Goal: Task Accomplishment & Management: Manage account settings

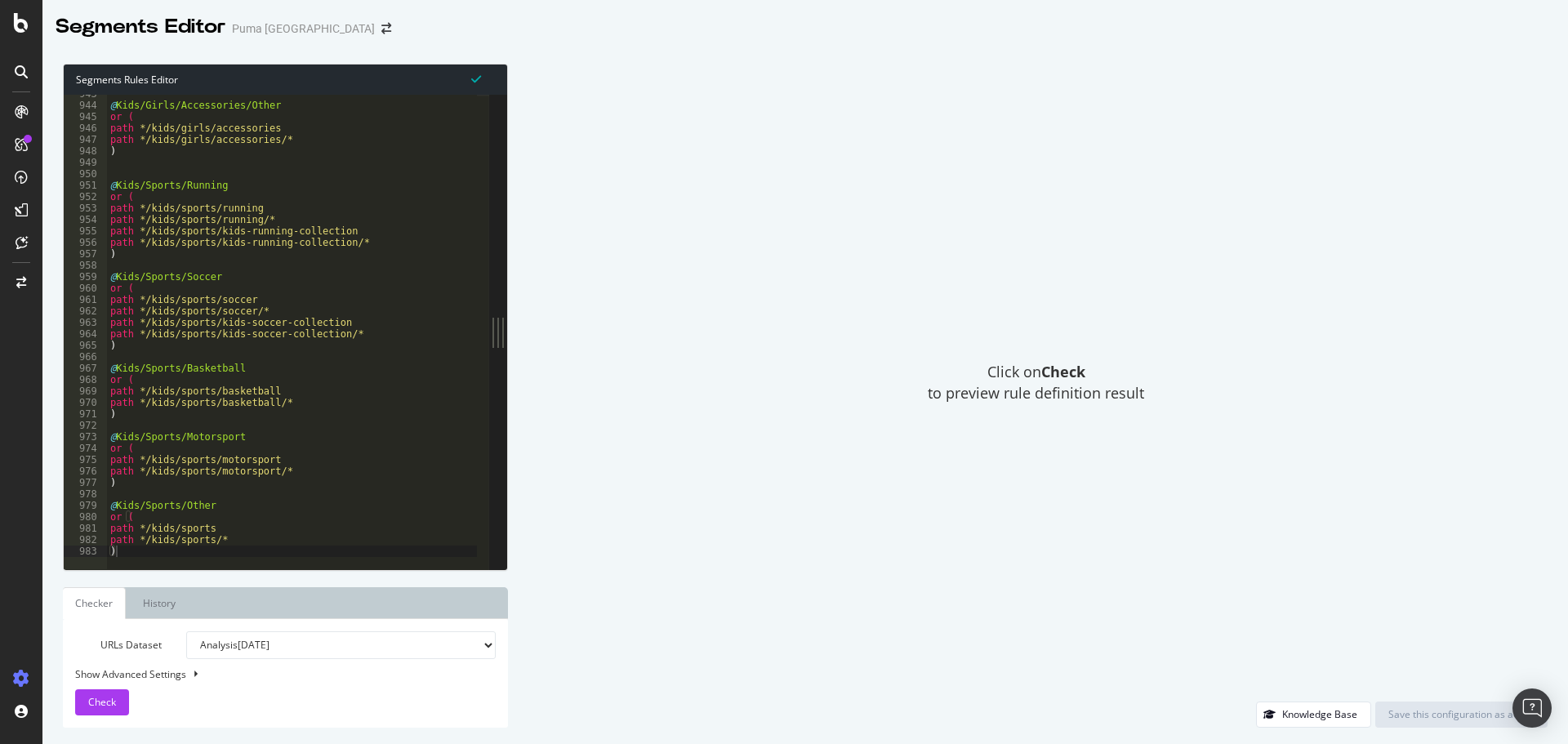
scroll to position [10775, 0]
click at [189, 553] on div at bounding box center [530, 561] width 847 height 16
click at [191, 543] on div "@ Kids/Girls/Accessories/Other or ( path */kids/girls/accessories path */kids/g…" at bounding box center [530, 330] width 847 height 485
click at [184, 548] on div "@ Kids/Girls/Accessories/Other or ( path */kids/girls/accessories path */kids/g…" at bounding box center [530, 330] width 847 height 485
type textarea ")"
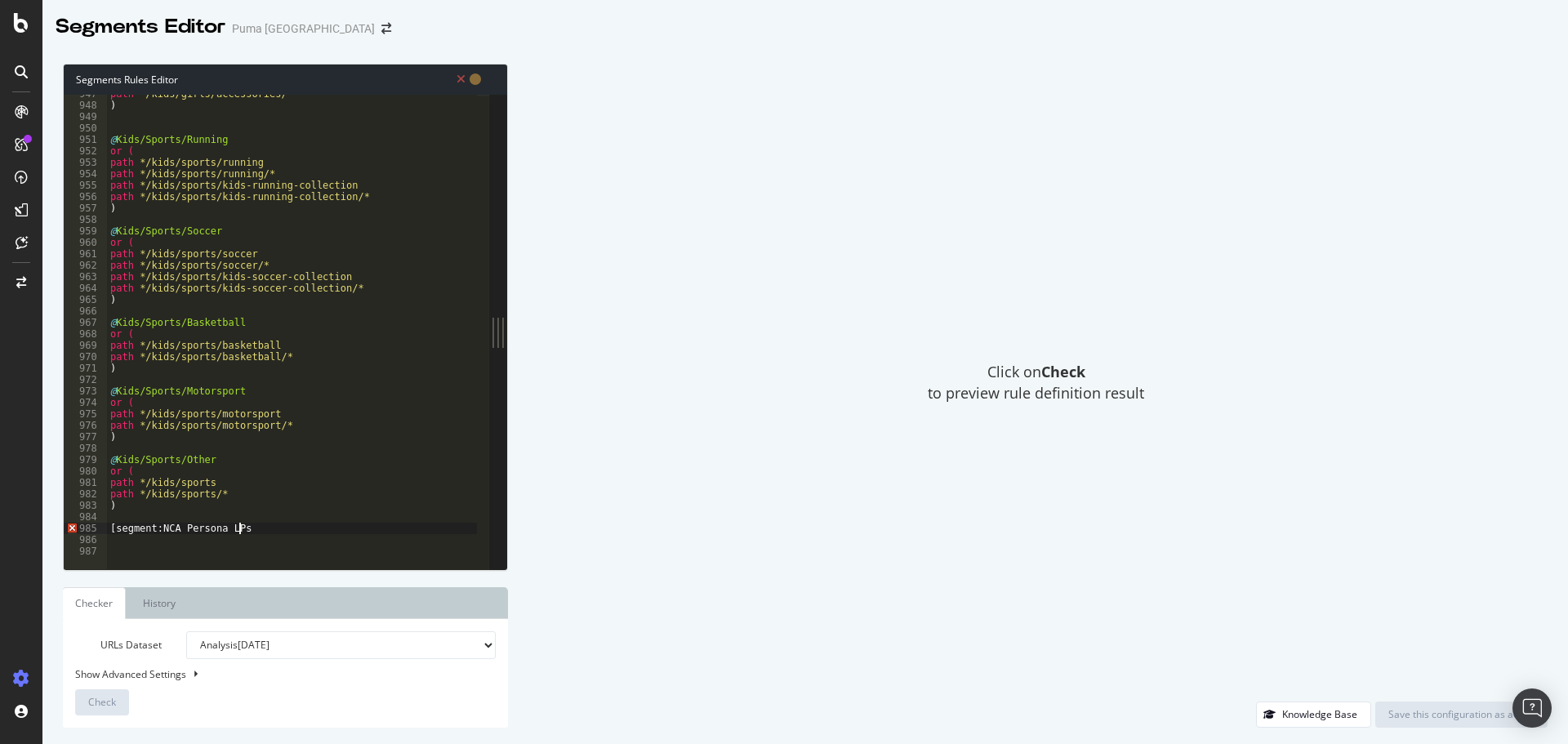
scroll to position [0, 9]
type textarea "[segment:NCA Persona LPs]"
click at [238, 529] on div "path */kids/girls/accessories/* ) @ Kids/Sports/Running or ( path */kids/sports…" at bounding box center [530, 330] width 847 height 485
click at [180, 525] on div "path */kids/girls/accessories/* ) @ Kids/Sports/Running or ( path */kids/sports…" at bounding box center [530, 330] width 847 height 485
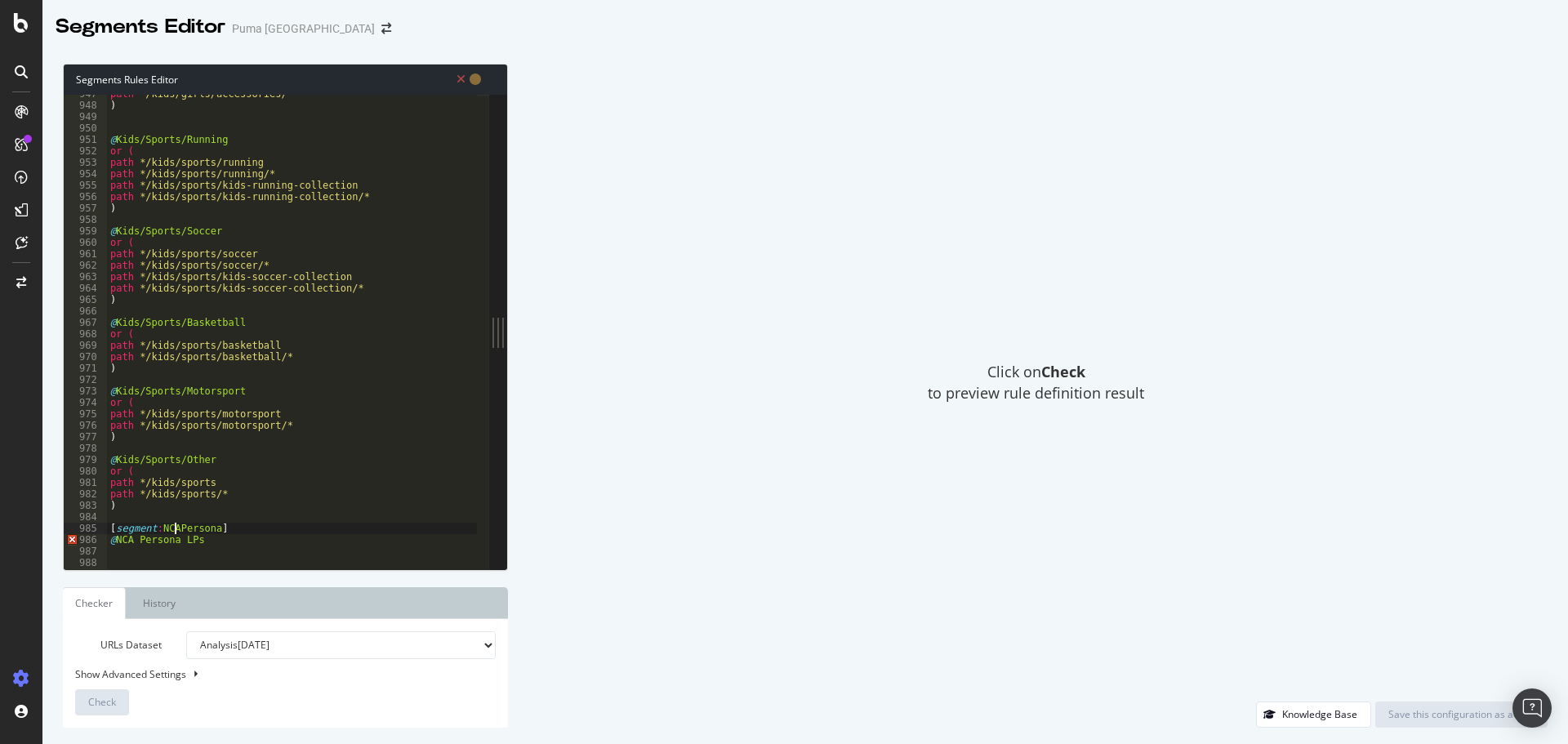
click at [220, 543] on div "path */kids/girls/accessories/* ) @ Kids/Sports/Running or ( path */kids/sports…" at bounding box center [530, 330] width 847 height 485
type textarea "@NCAPersona"
click at [220, 543] on div "path */kids/girls/accessories/* ) @ Kids/Sports/Running or ( path */kids/sports…" at bounding box center [530, 330] width 847 height 485
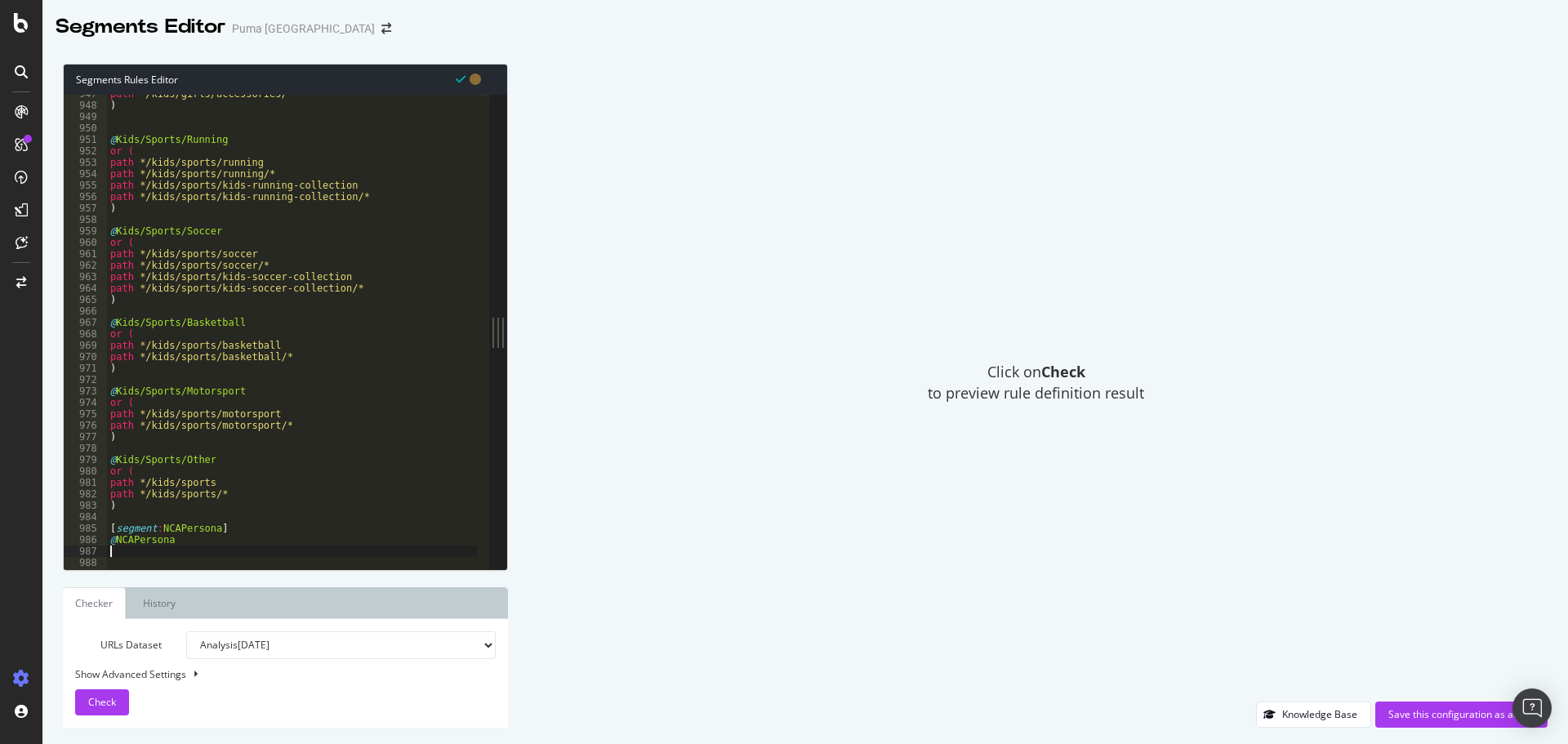
scroll to position [0, 0]
type textarea "or ("
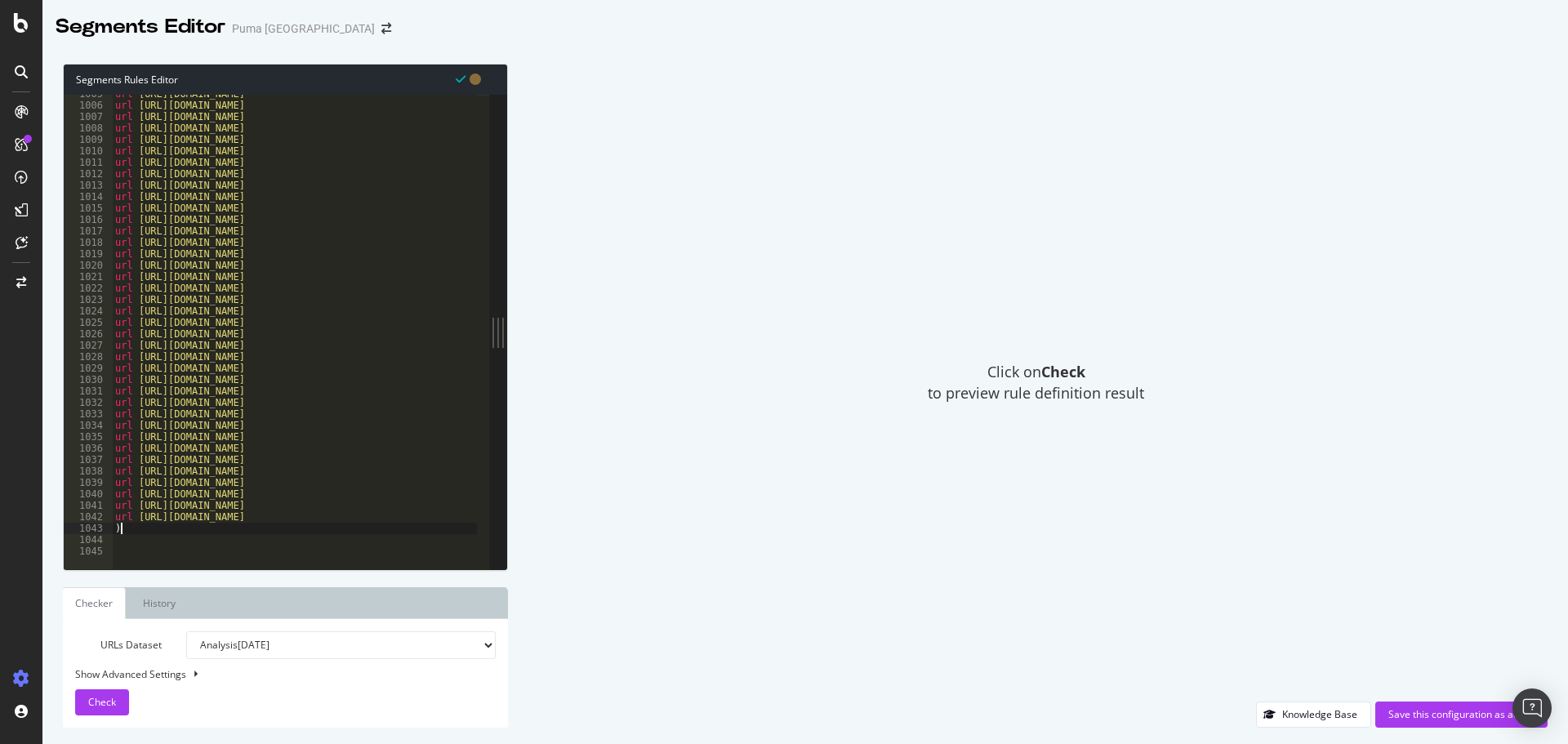
scroll to position [11483, 0]
type textarea ")"
click at [94, 703] on span "Check" at bounding box center [102, 702] width 28 height 14
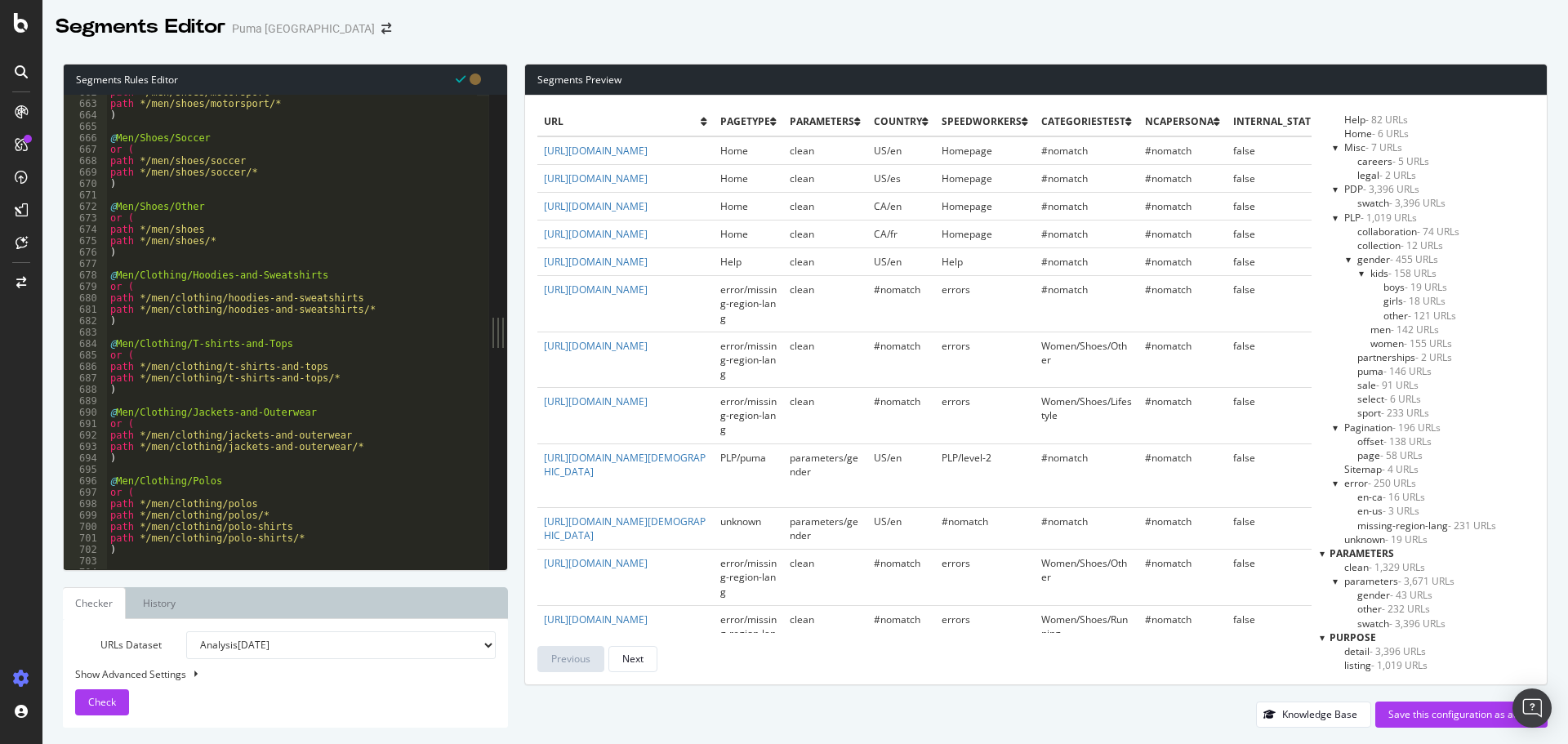
scroll to position [7417, 0]
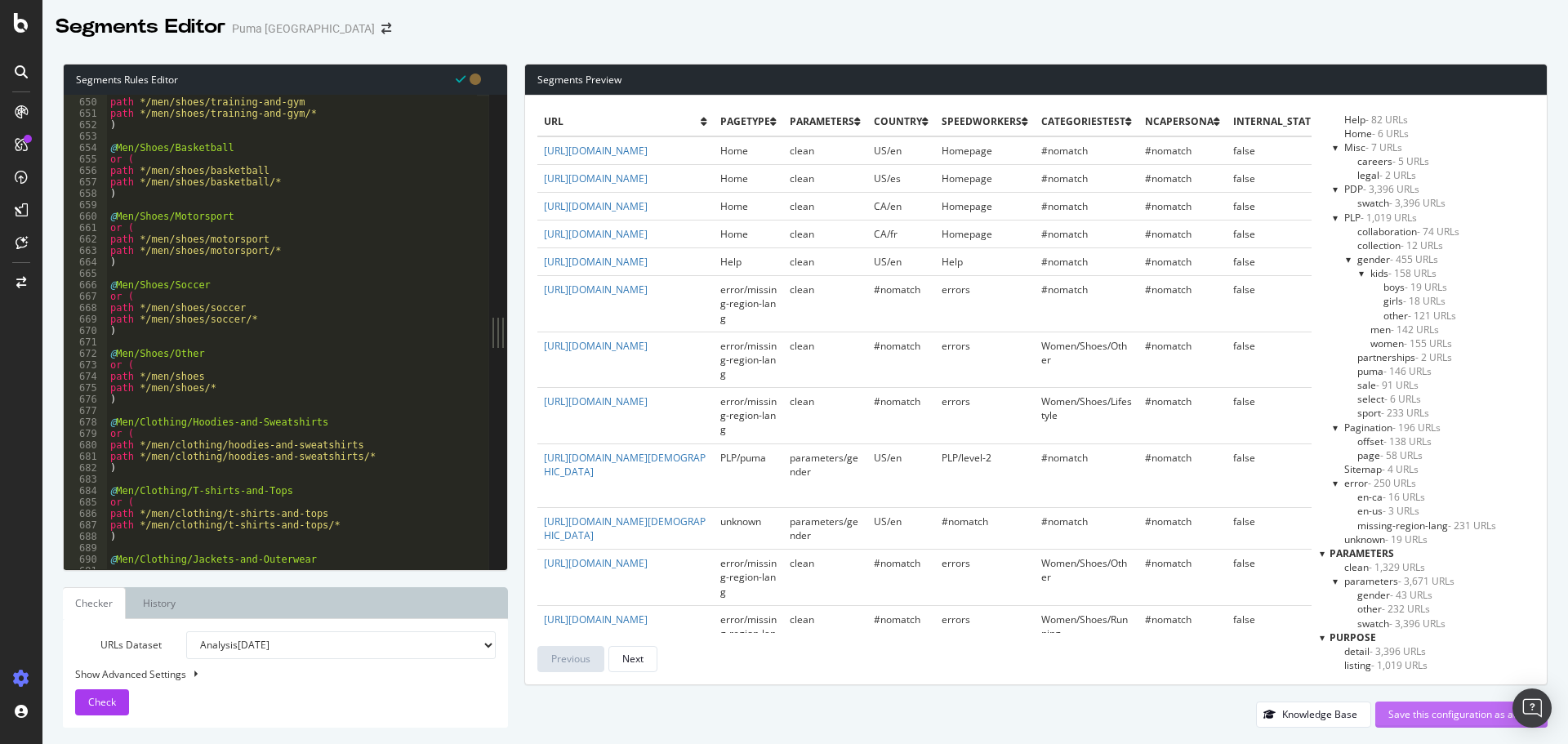
click at [1445, 711] on div "Save this configuration as active" at bounding box center [1462, 714] width 147 height 14
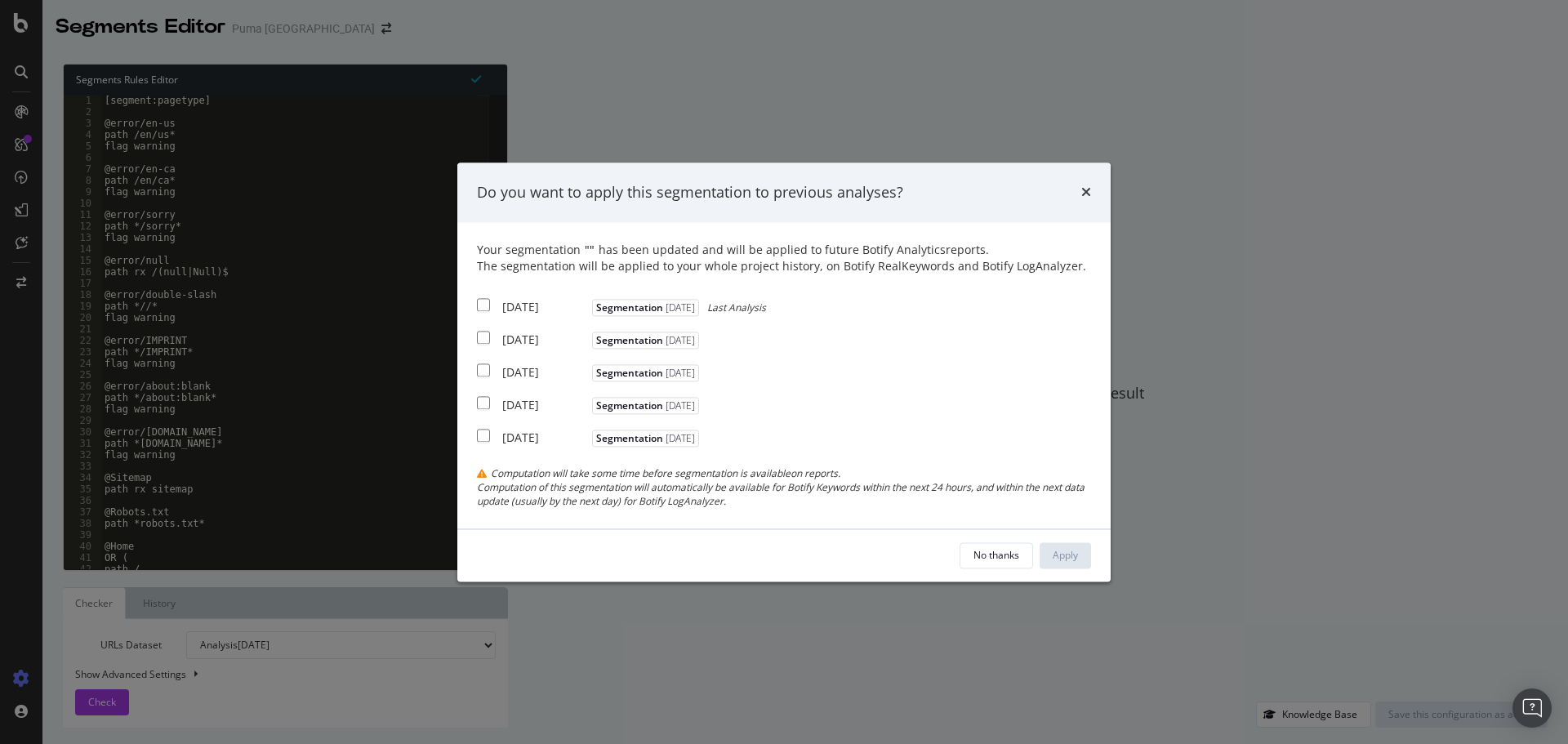
click at [480, 306] on input "modal" at bounding box center [483, 305] width 13 height 13
checkbox input "true"
click at [481, 338] on input "modal" at bounding box center [483, 338] width 13 height 13
checkbox input "true"
click at [485, 368] on input "modal" at bounding box center [483, 370] width 13 height 13
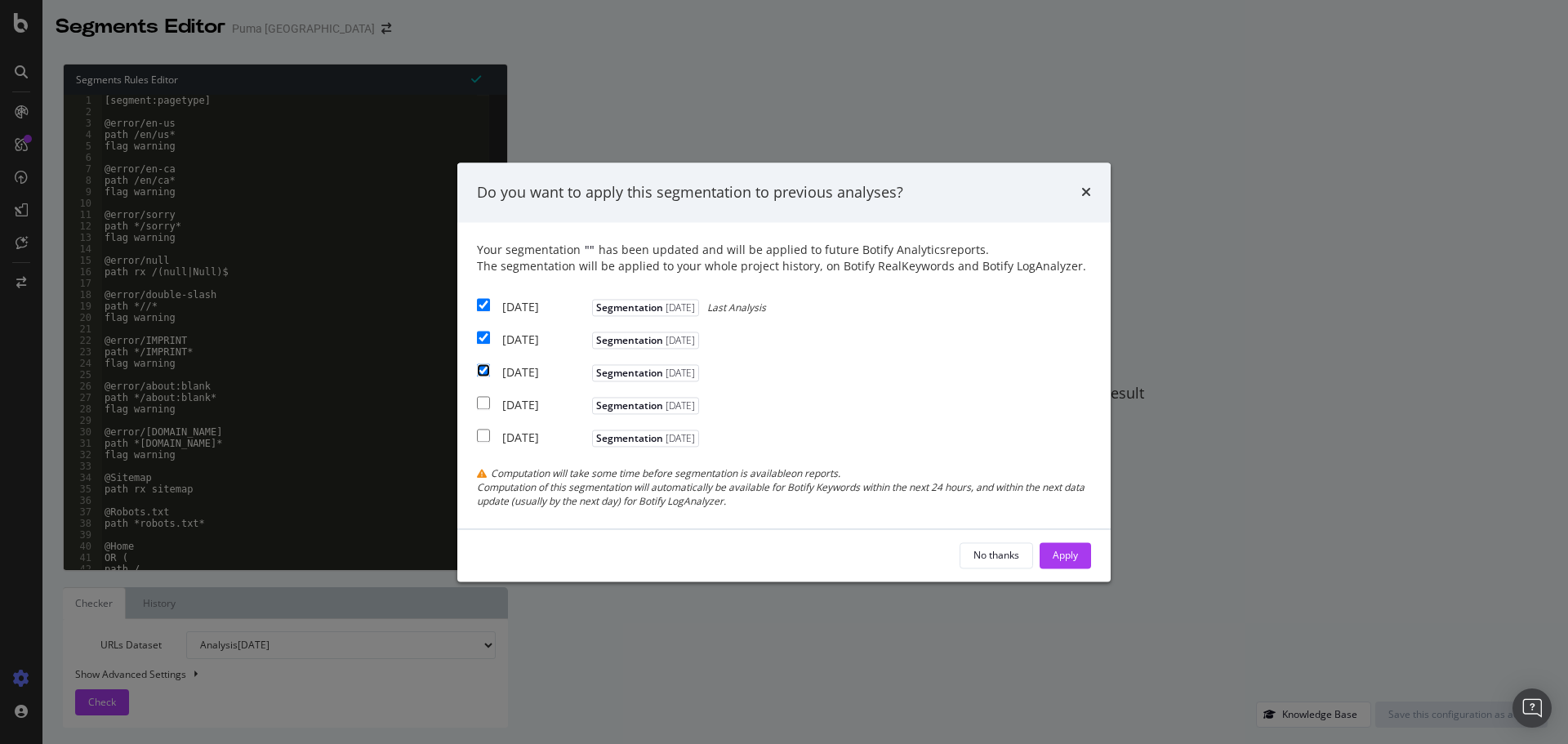
checkbox input "true"
click at [1068, 558] on div "Apply" at bounding box center [1065, 555] width 25 height 14
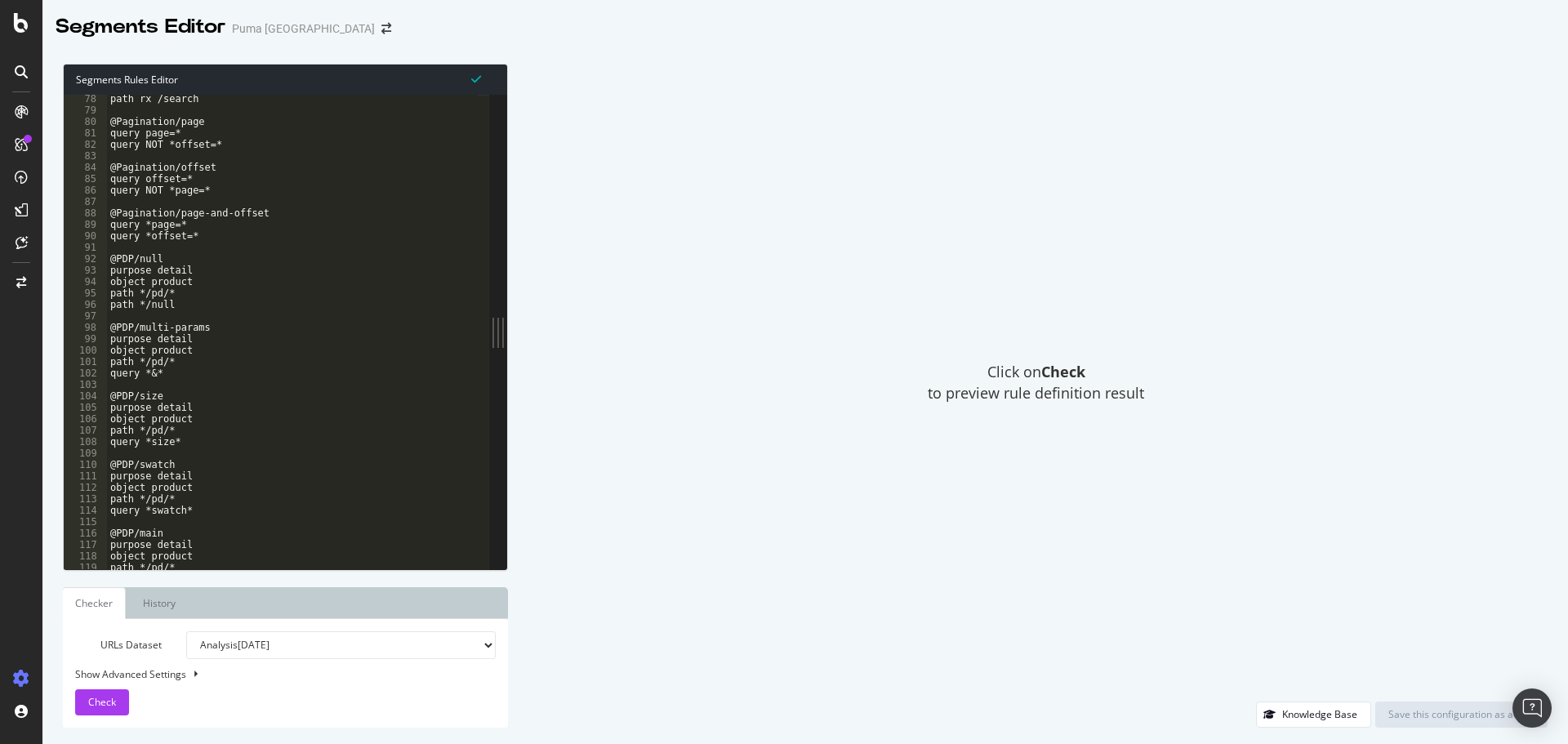
scroll to position [882, 0]
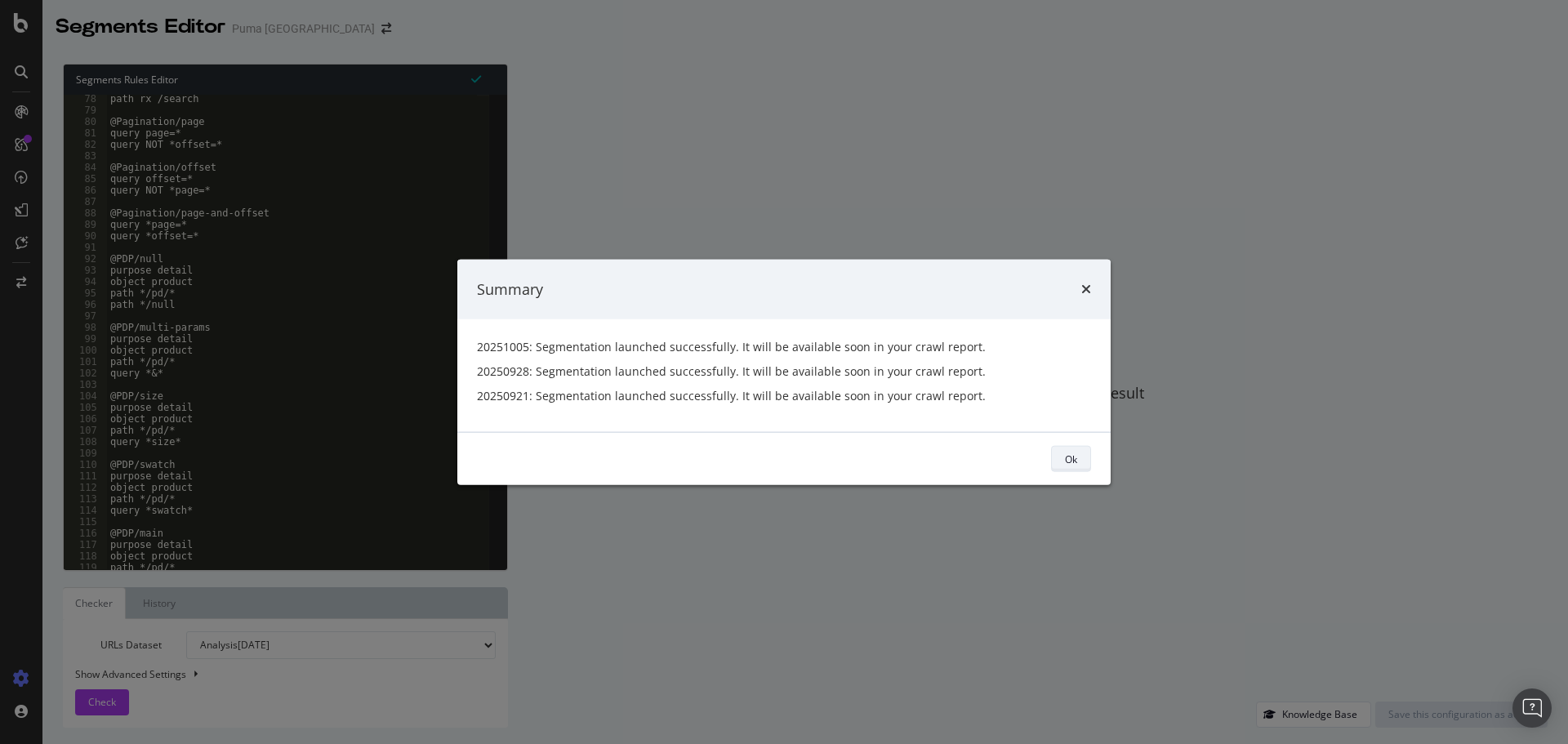
click at [1069, 461] on div "Ok" at bounding box center [1071, 459] width 12 height 14
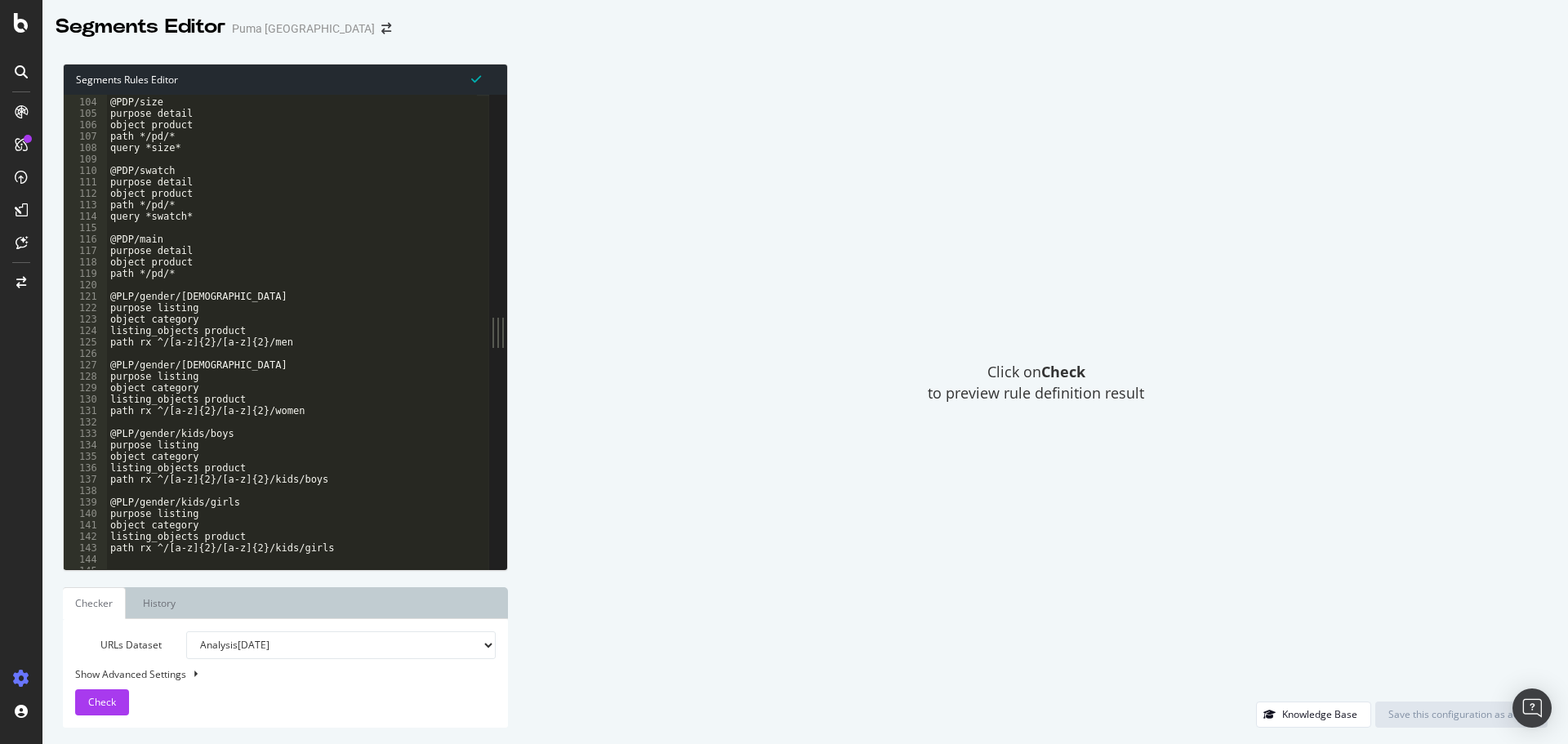
scroll to position [1372, 0]
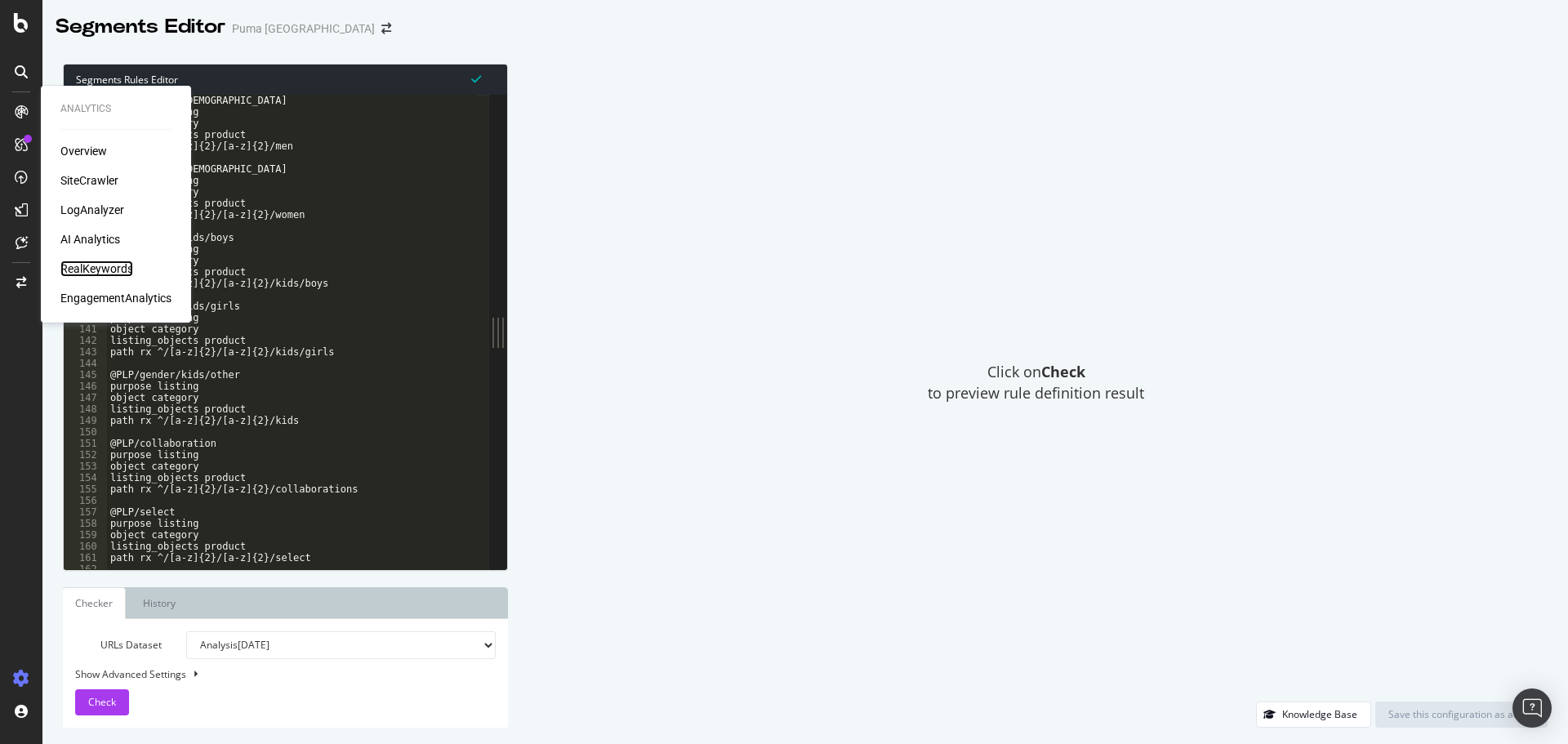
click at [77, 272] on div "RealKeywords" at bounding box center [97, 268] width 72 height 16
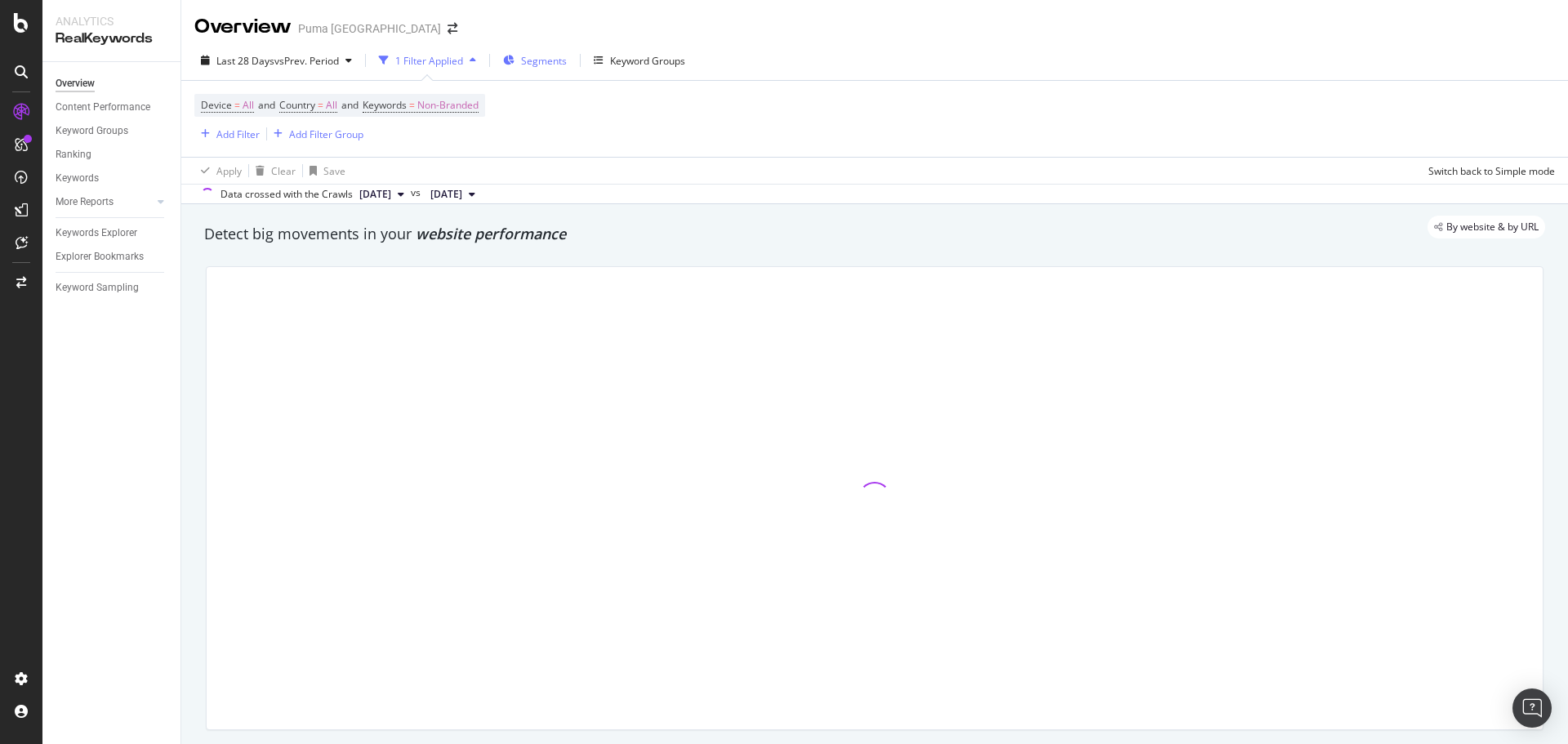
click at [532, 63] on span "Segments" at bounding box center [543, 61] width 46 height 14
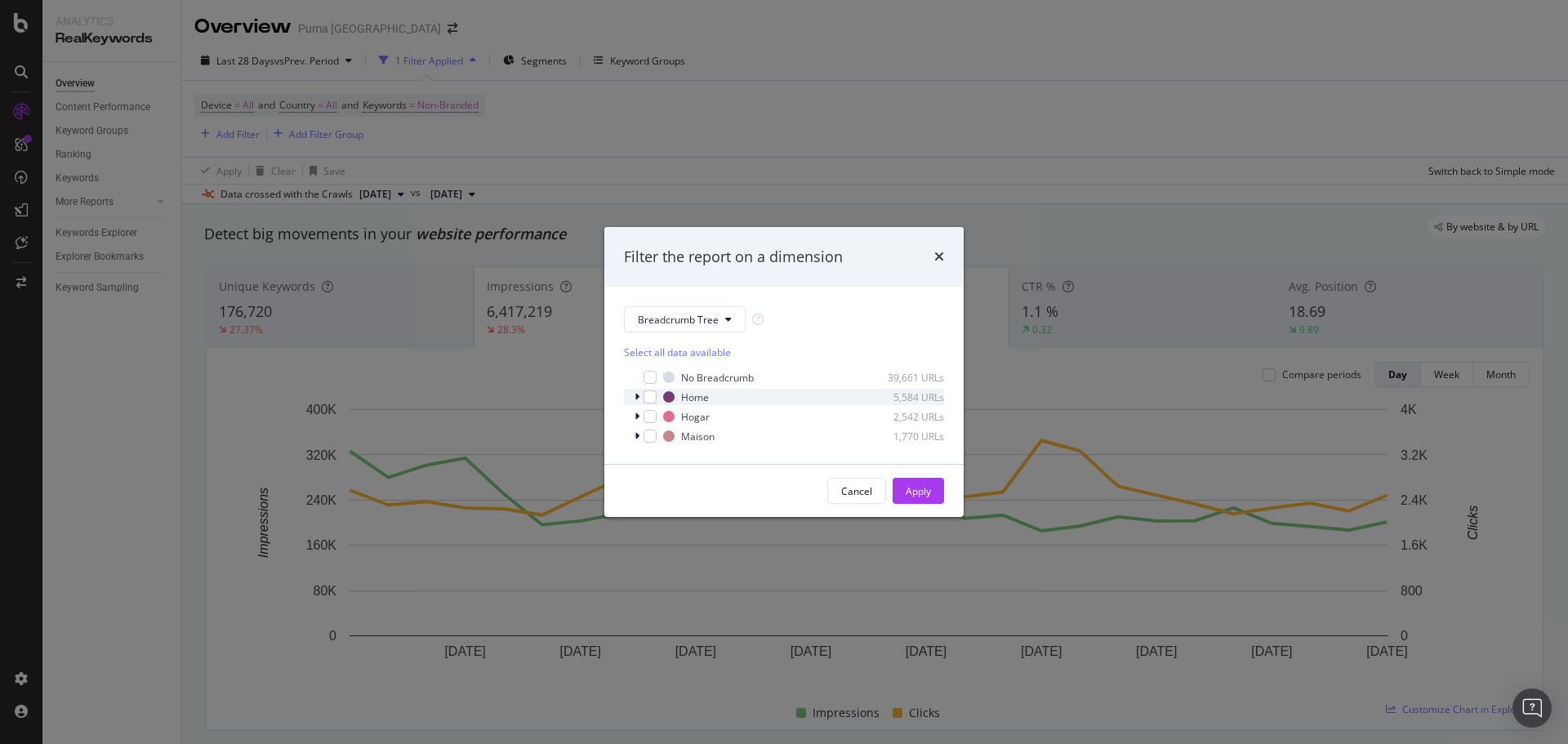
click at [638, 398] on icon "modal" at bounding box center [637, 397] width 5 height 9
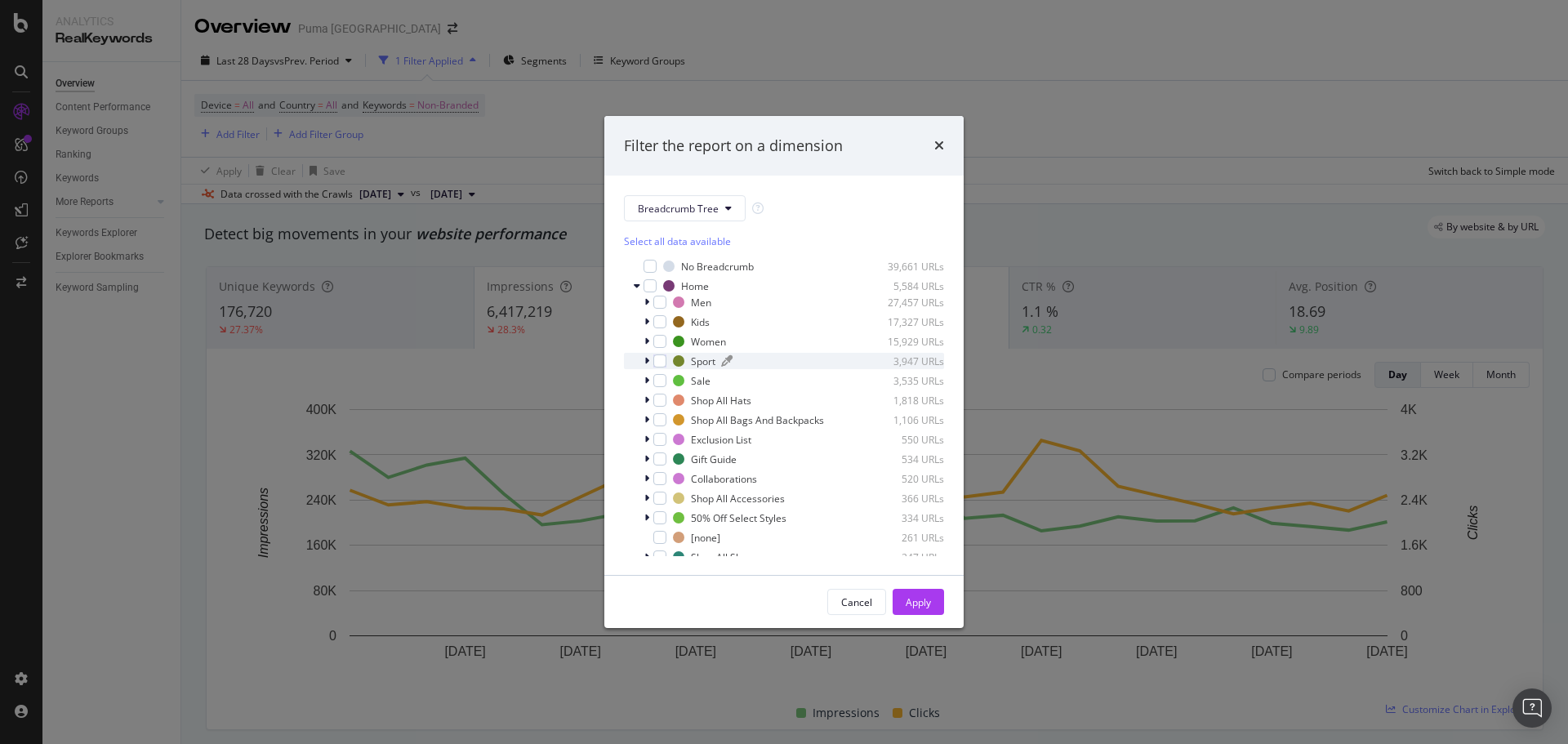
scroll to position [91, 0]
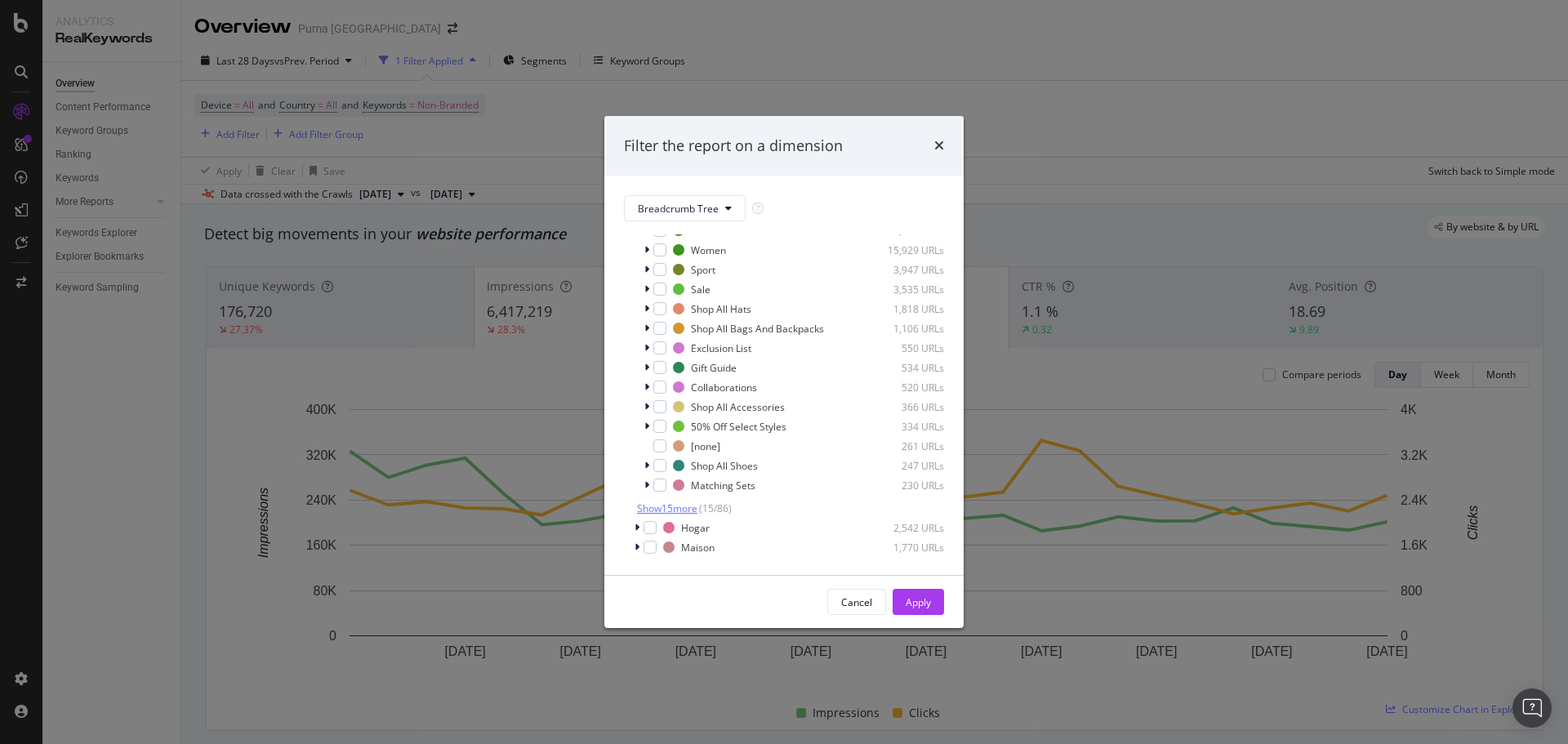
click at [655, 514] on span "Show 15 more" at bounding box center [668, 509] width 60 height 14
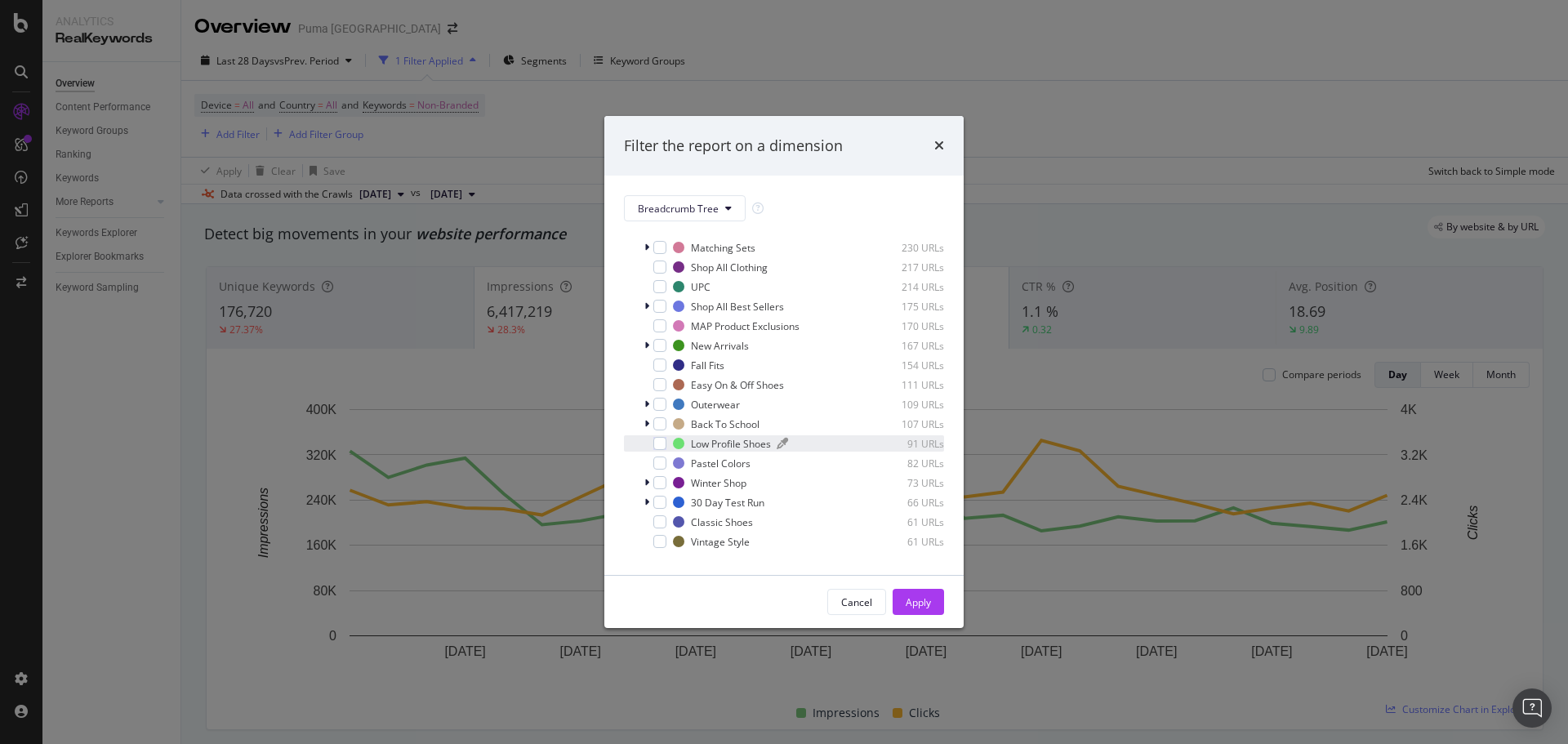
scroll to position [385, 0]
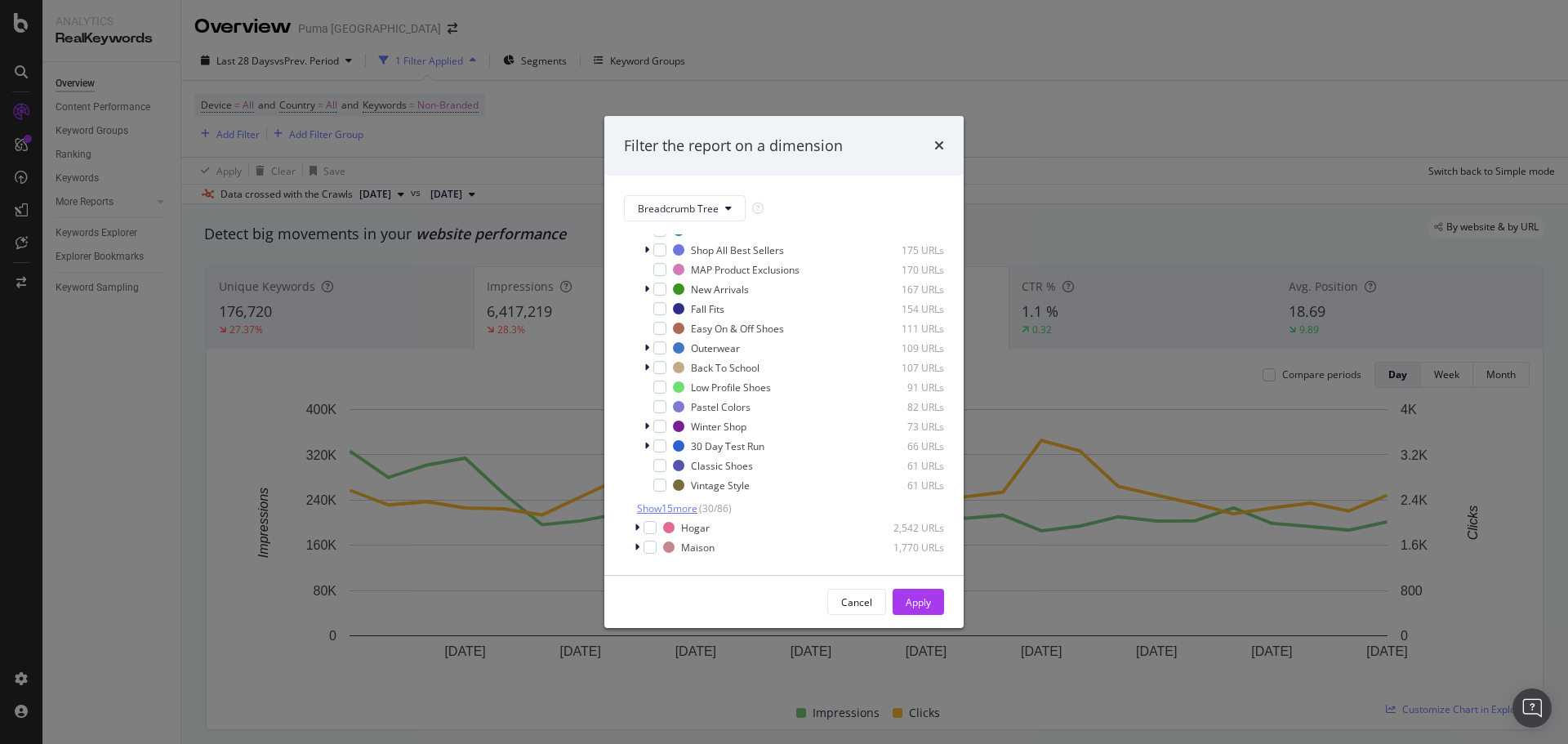
click at [662, 510] on span "Show 15 more" at bounding box center [668, 509] width 60 height 14
click at [938, 146] on icon "times" at bounding box center [938, 145] width 9 height 13
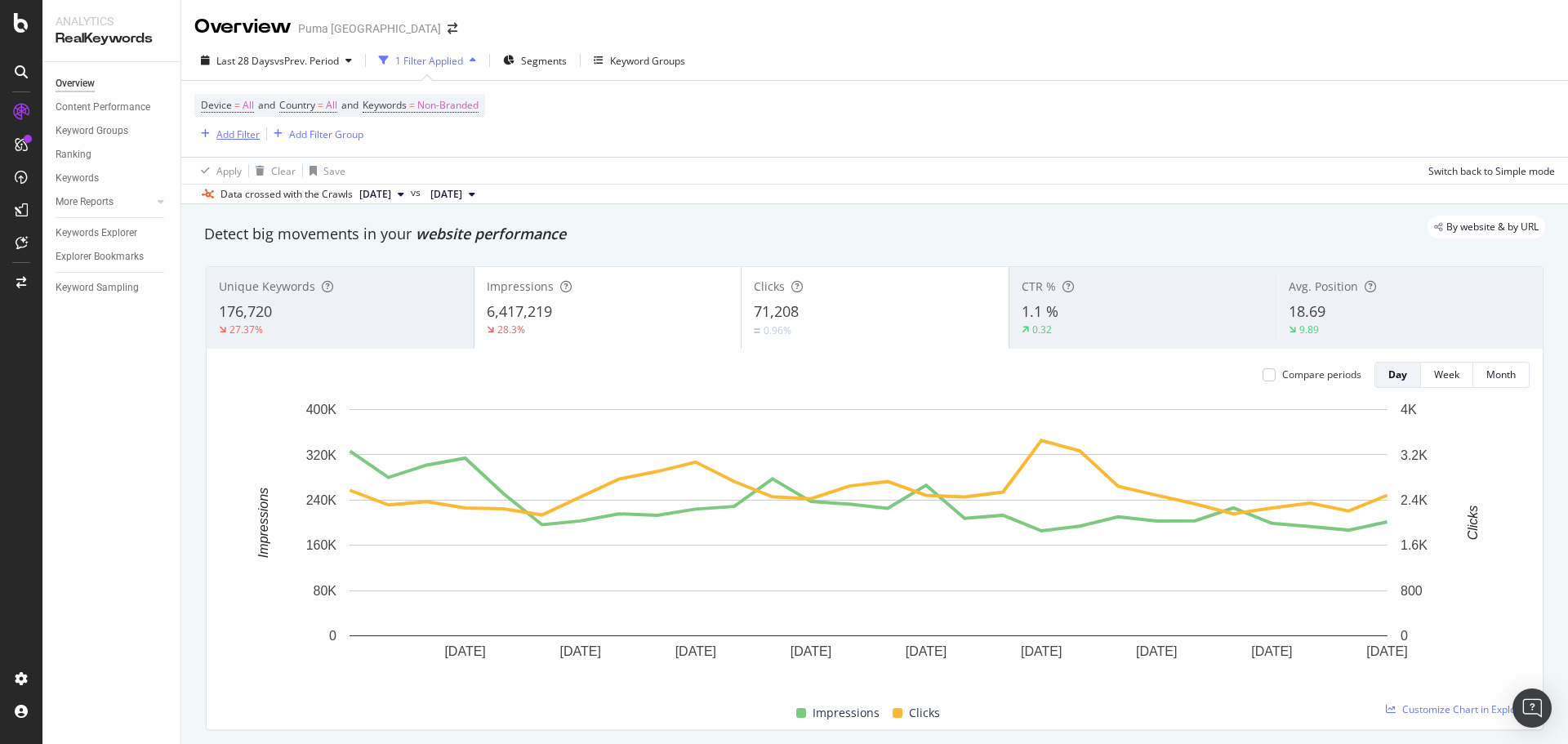
click at [233, 133] on div "Add Filter" at bounding box center [238, 134] width 43 height 14
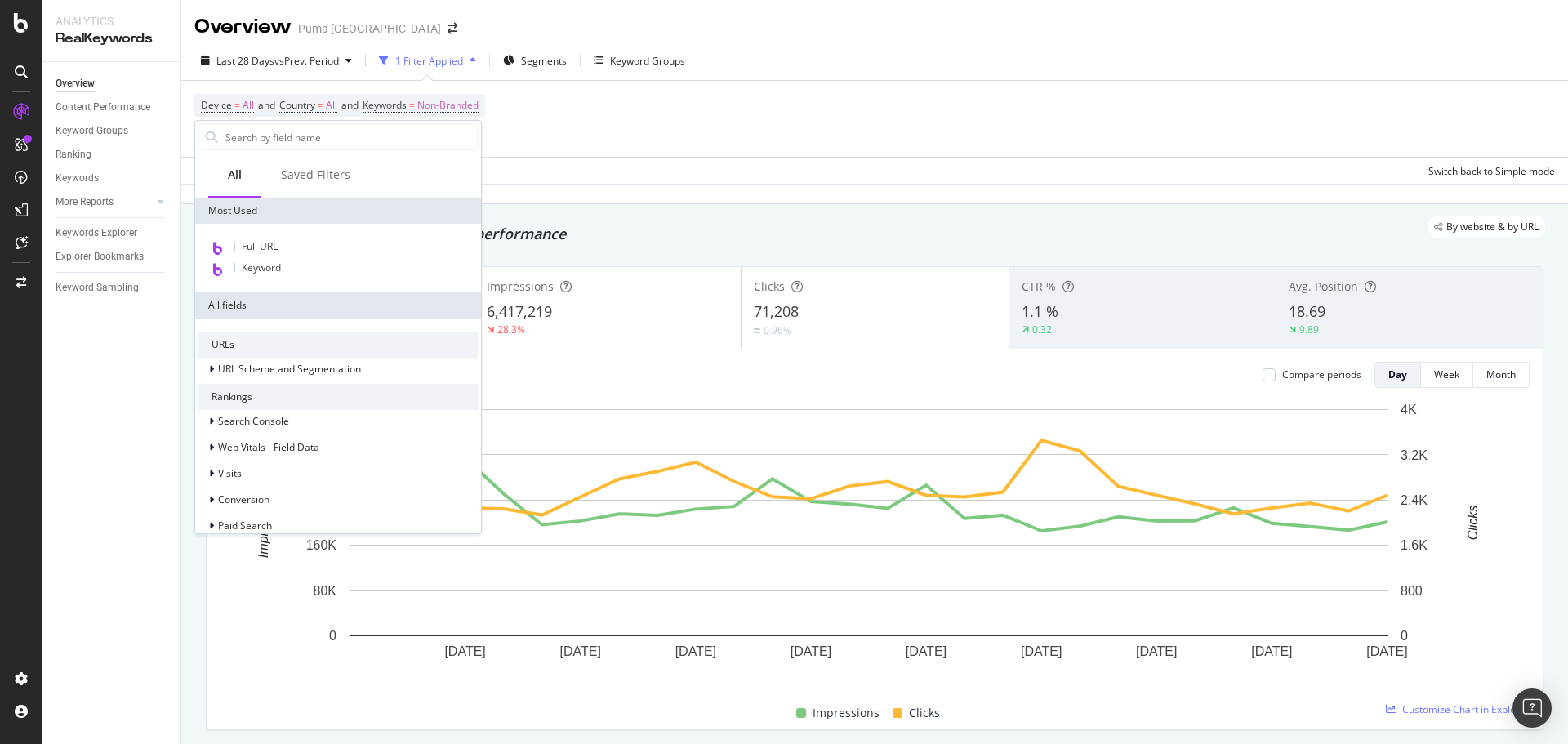
scroll to position [163, 0]
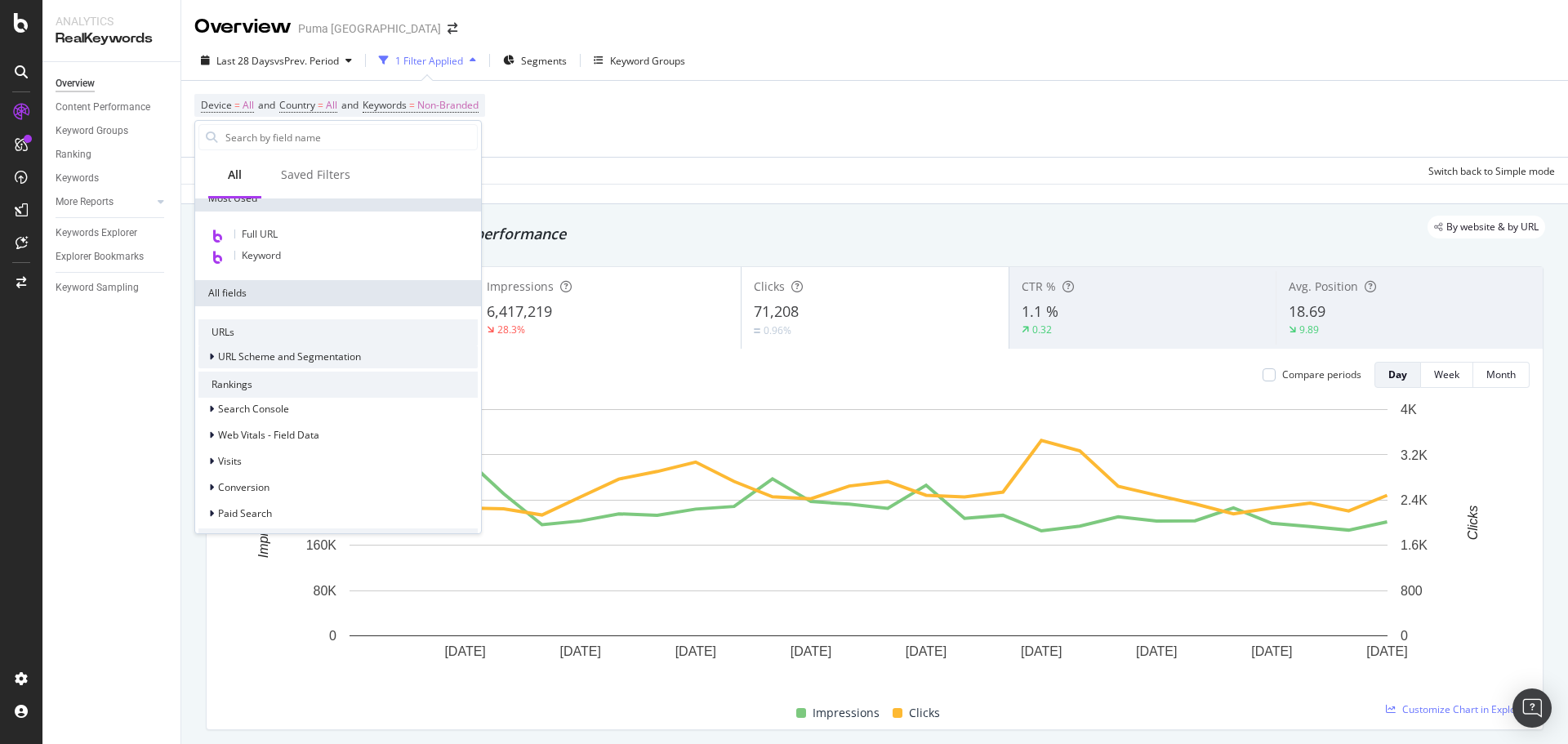
click at [292, 351] on span "URL Scheme and Segmentation" at bounding box center [290, 356] width 143 height 14
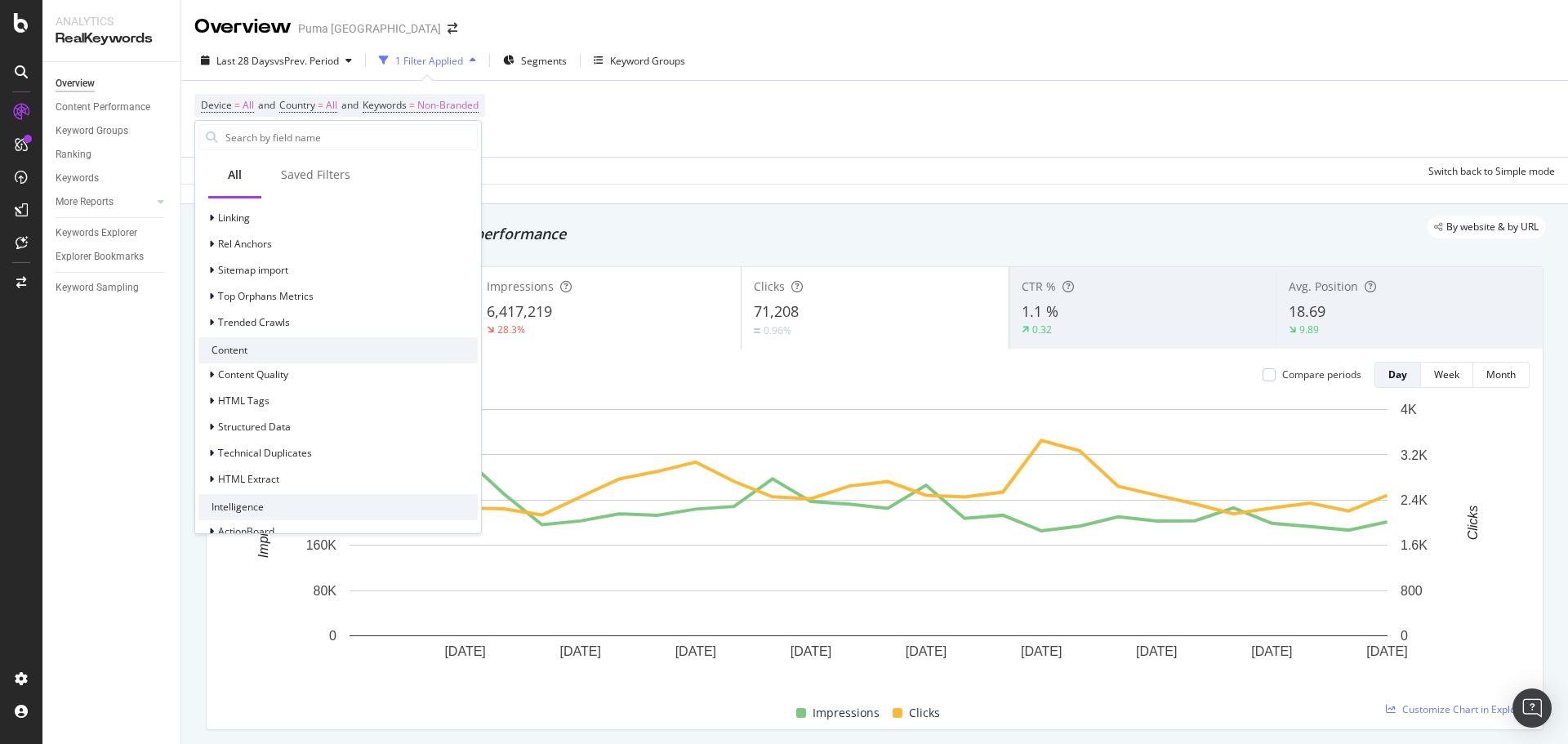
scroll to position [1189, 0]
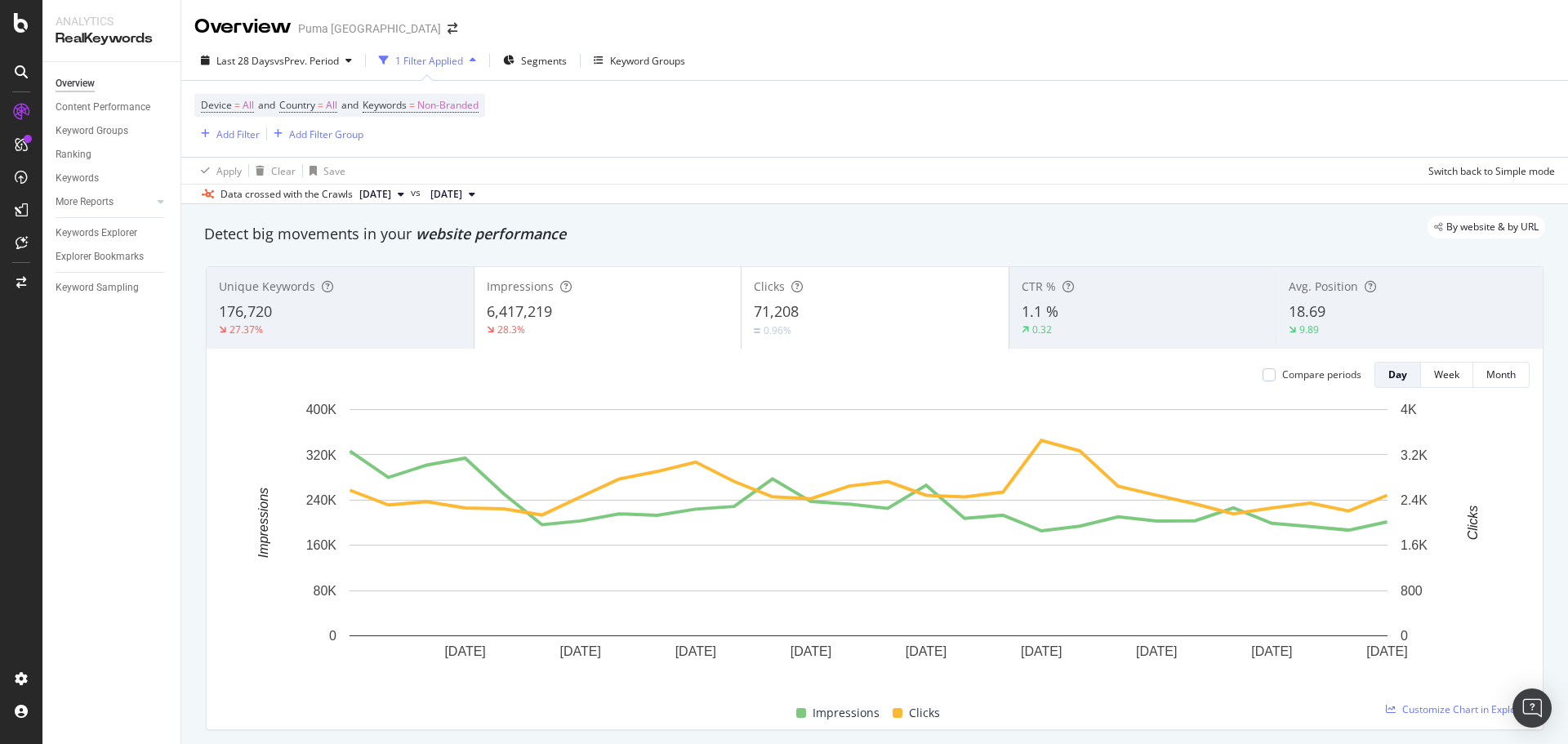
click at [698, 120] on div "Device = All and Country = All and Keywords = Non-Branded Add Filter Add Filter…" at bounding box center [875, 119] width 1361 height 76
click at [553, 58] on span "Segments" at bounding box center [543, 61] width 46 height 14
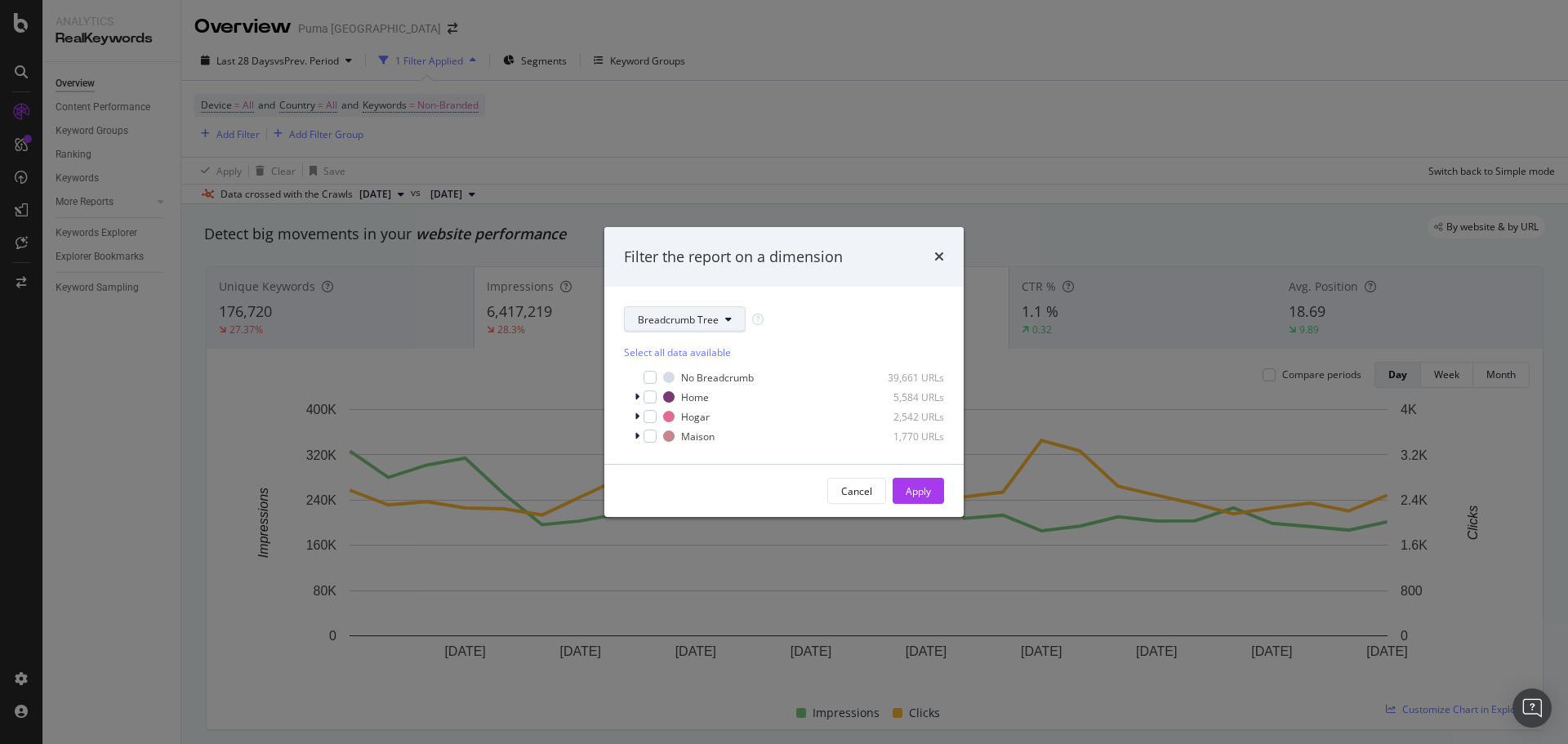
click at [718, 316] on span "Breadcrumb Tree" at bounding box center [679, 320] width 81 height 14
click at [940, 253] on icon "times" at bounding box center [938, 256] width 9 height 13
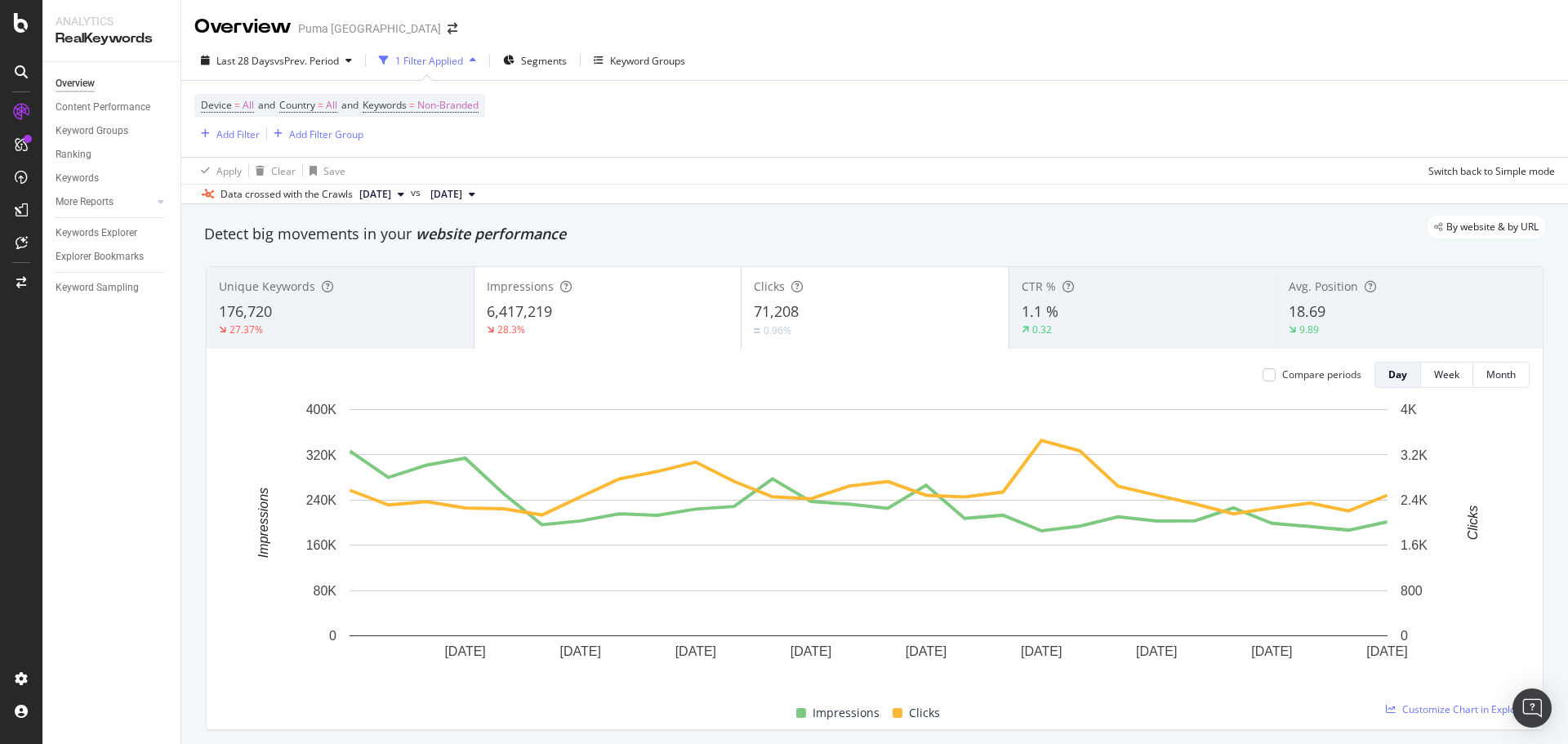
click at [996, 102] on div "Device = All and Country = All and Keywords = Non-Branded Add Filter Add Filter…" at bounding box center [875, 119] width 1361 height 76
click at [97, 178] on div "SiteCrawler" at bounding box center [89, 180] width 58 height 16
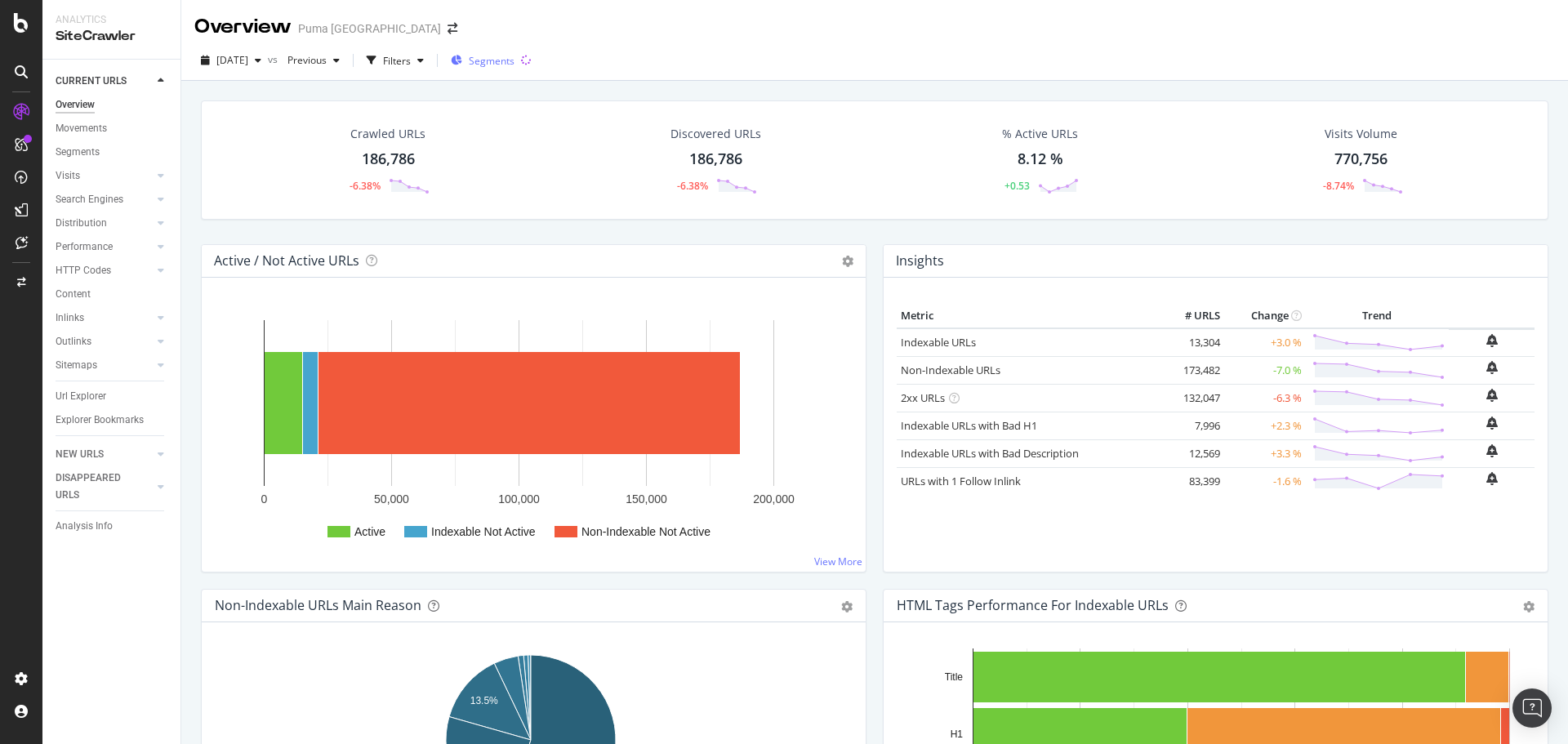
click at [515, 67] on span "Segments" at bounding box center [492, 61] width 46 height 14
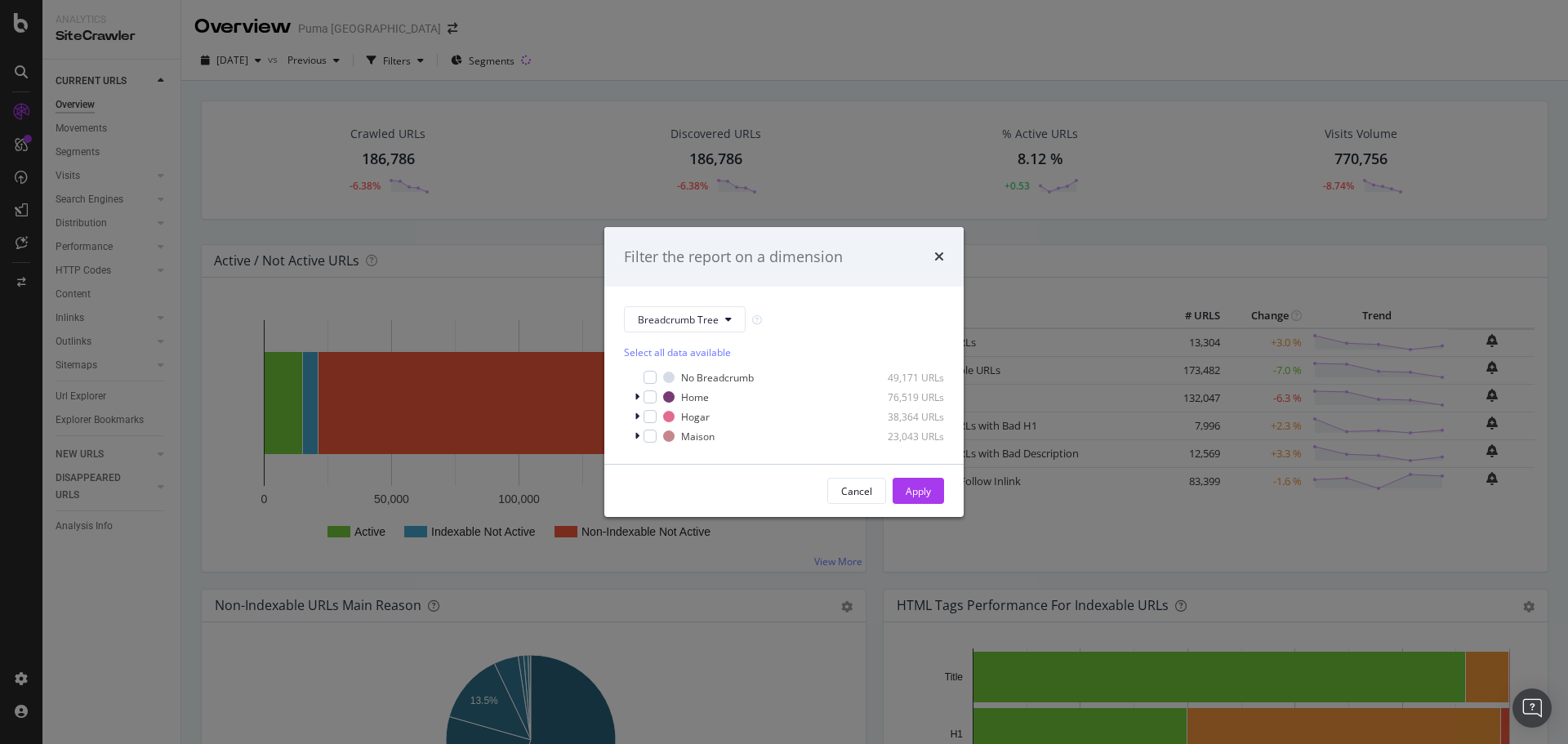
click at [654, 52] on div "Filter the report on a dimension Breadcrumb Tree Select all data available No B…" at bounding box center [784, 372] width 1568 height 744
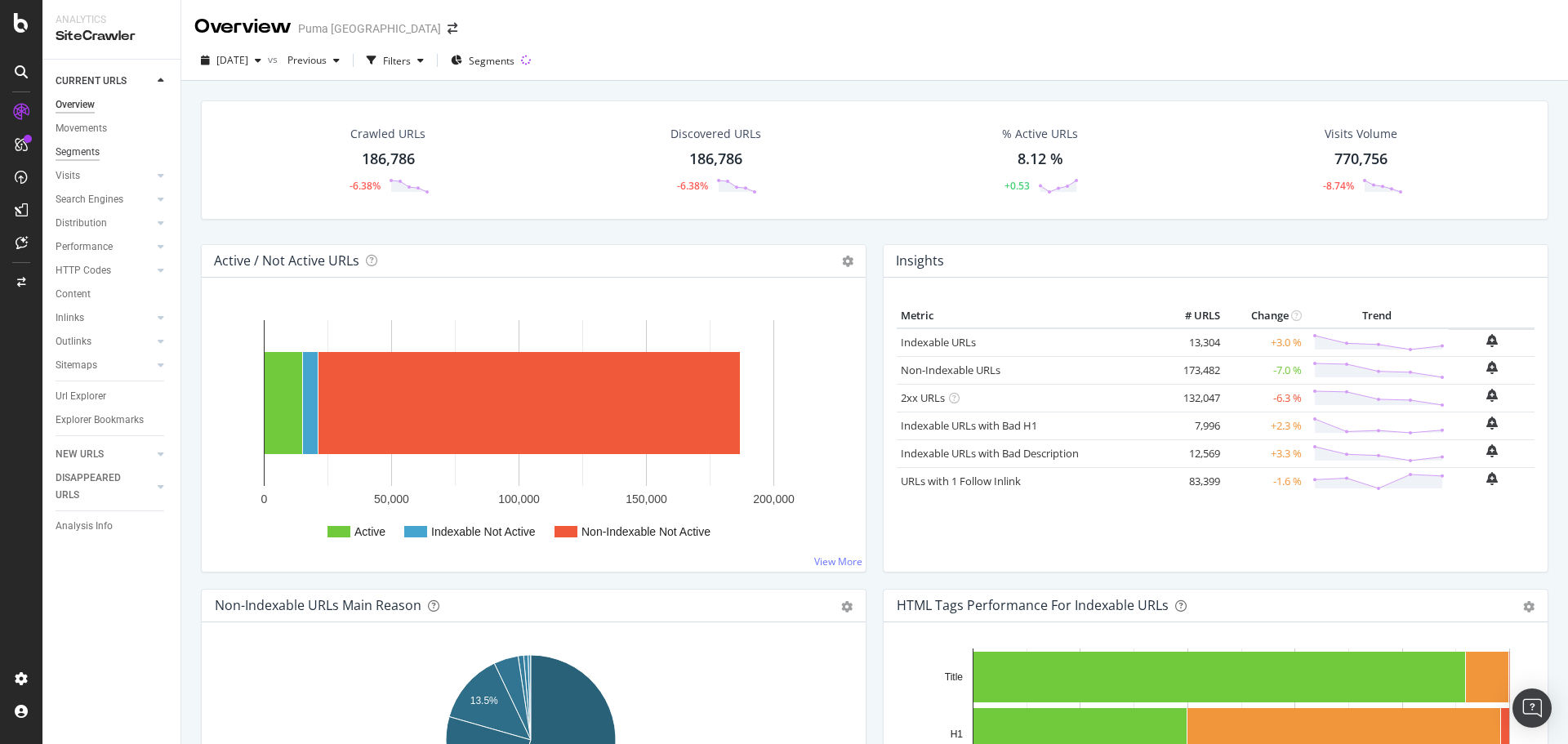
click at [91, 154] on div "Segments" at bounding box center [77, 153] width 44 height 17
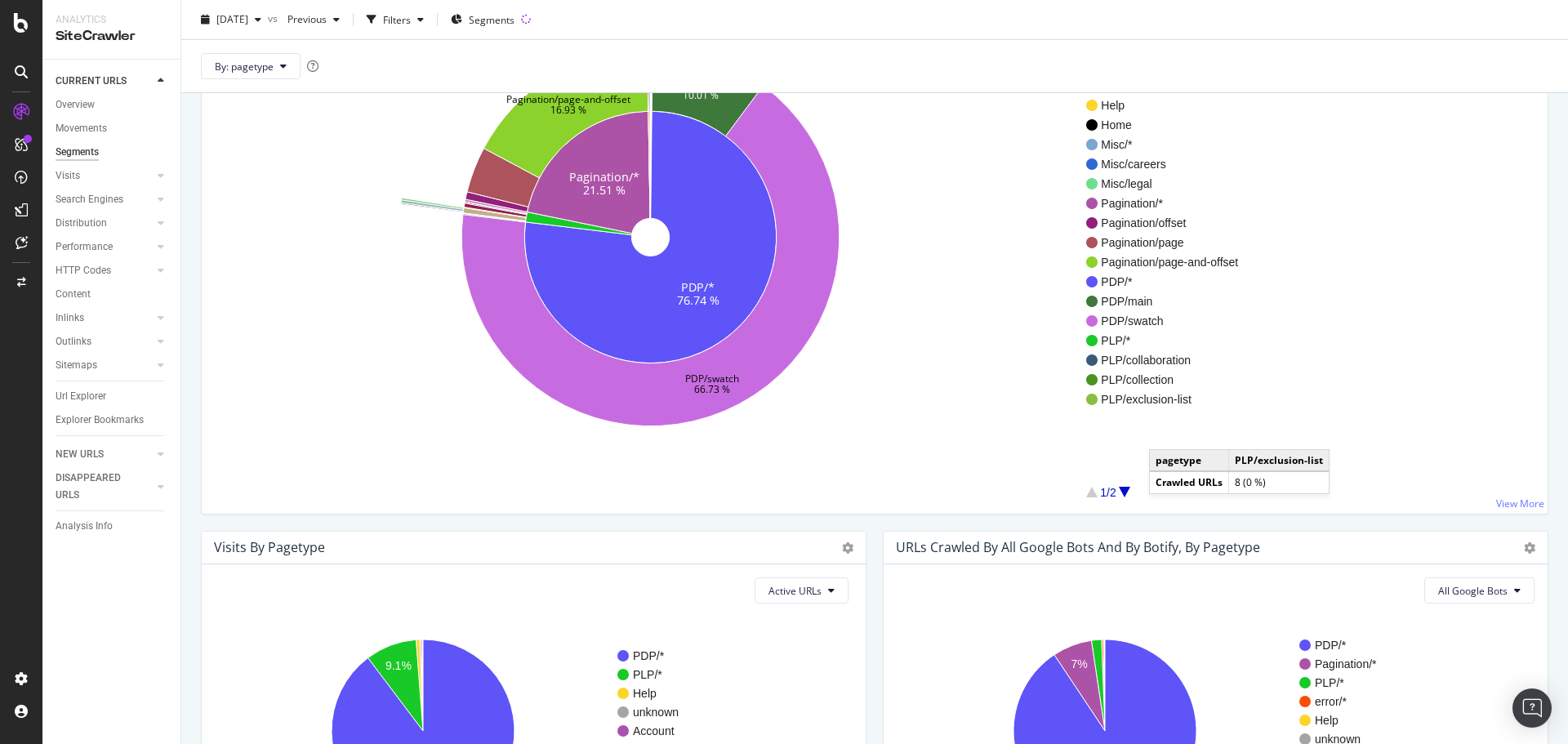
scroll to position [327, 0]
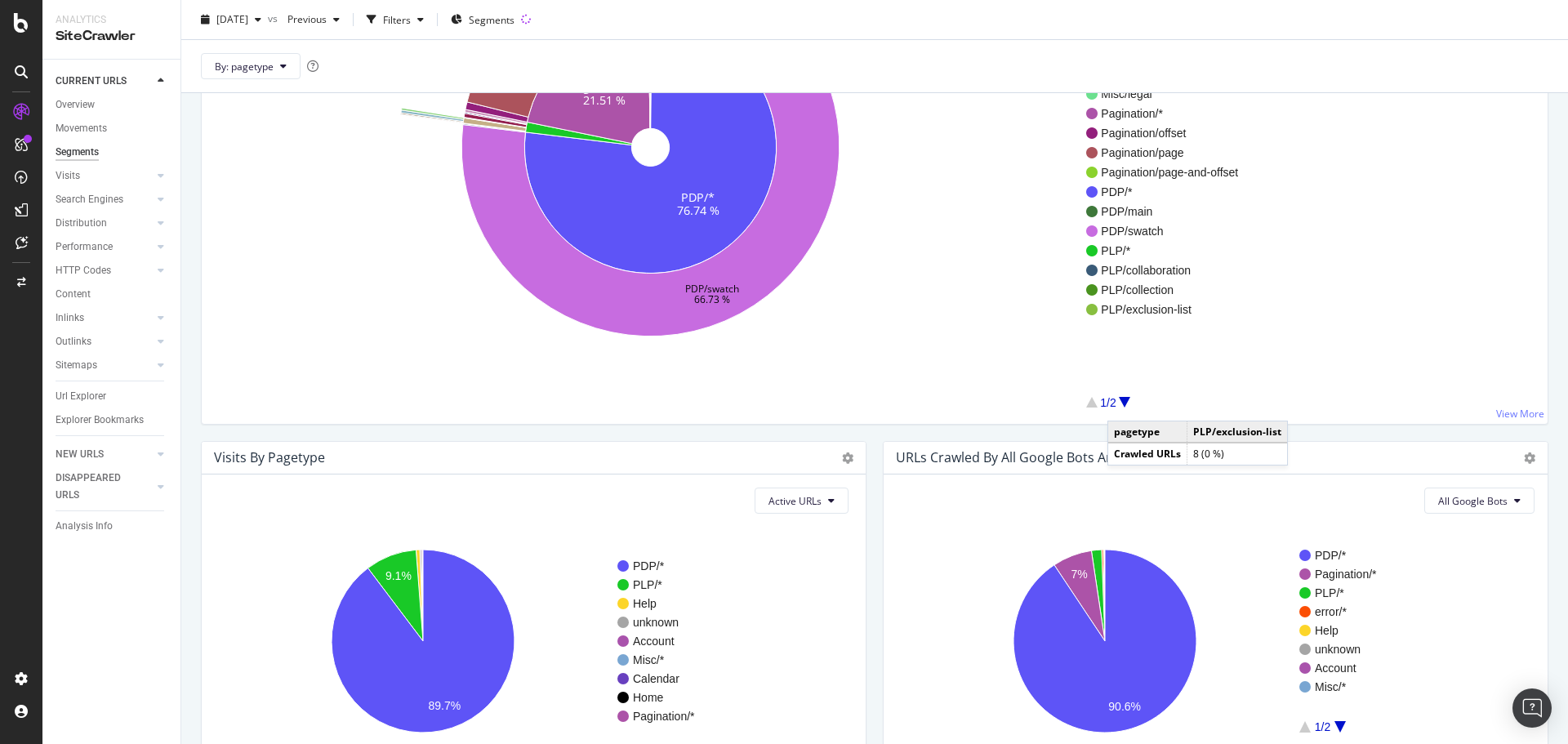
click at [1124, 404] on div at bounding box center [1125, 402] width 11 height 10
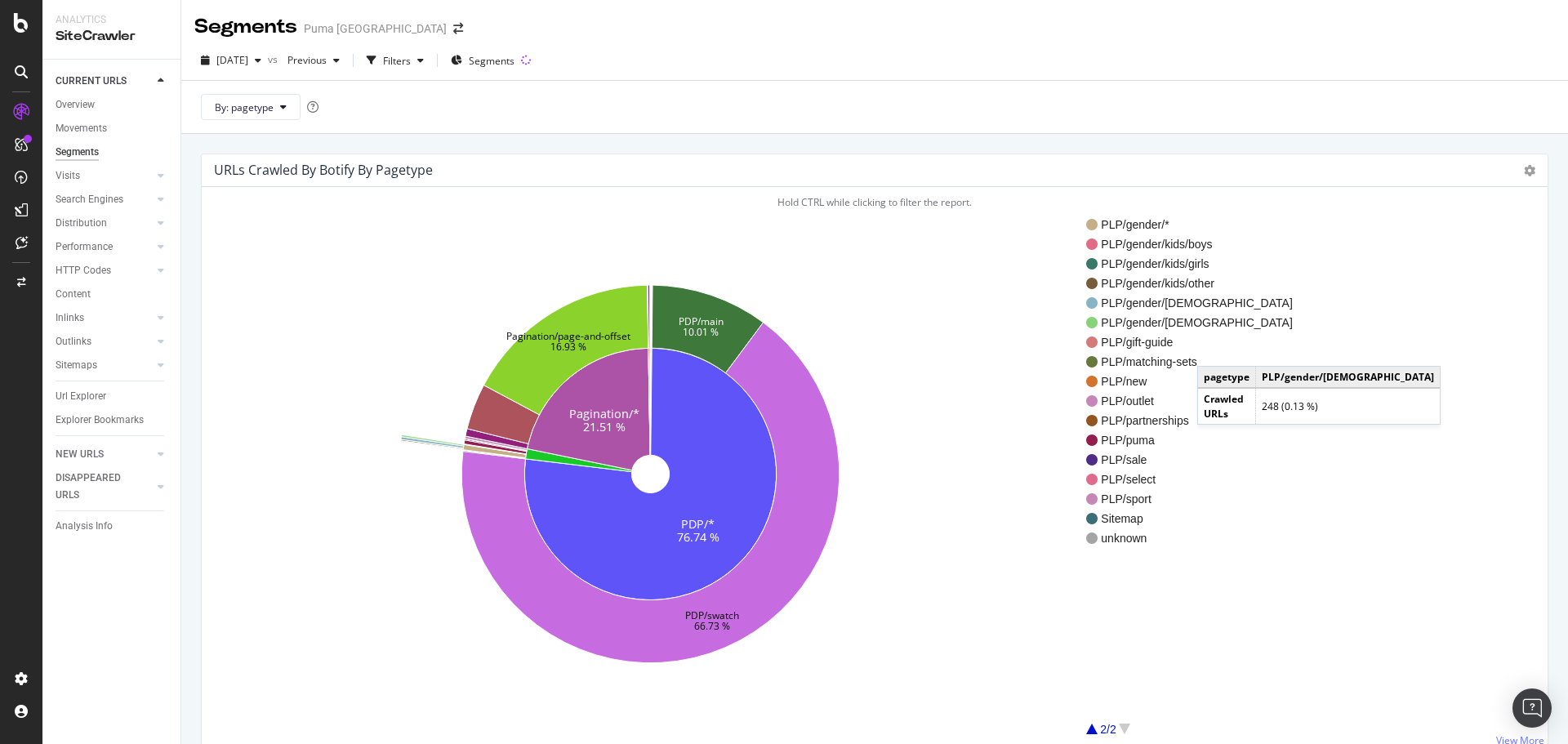
scroll to position [82, 0]
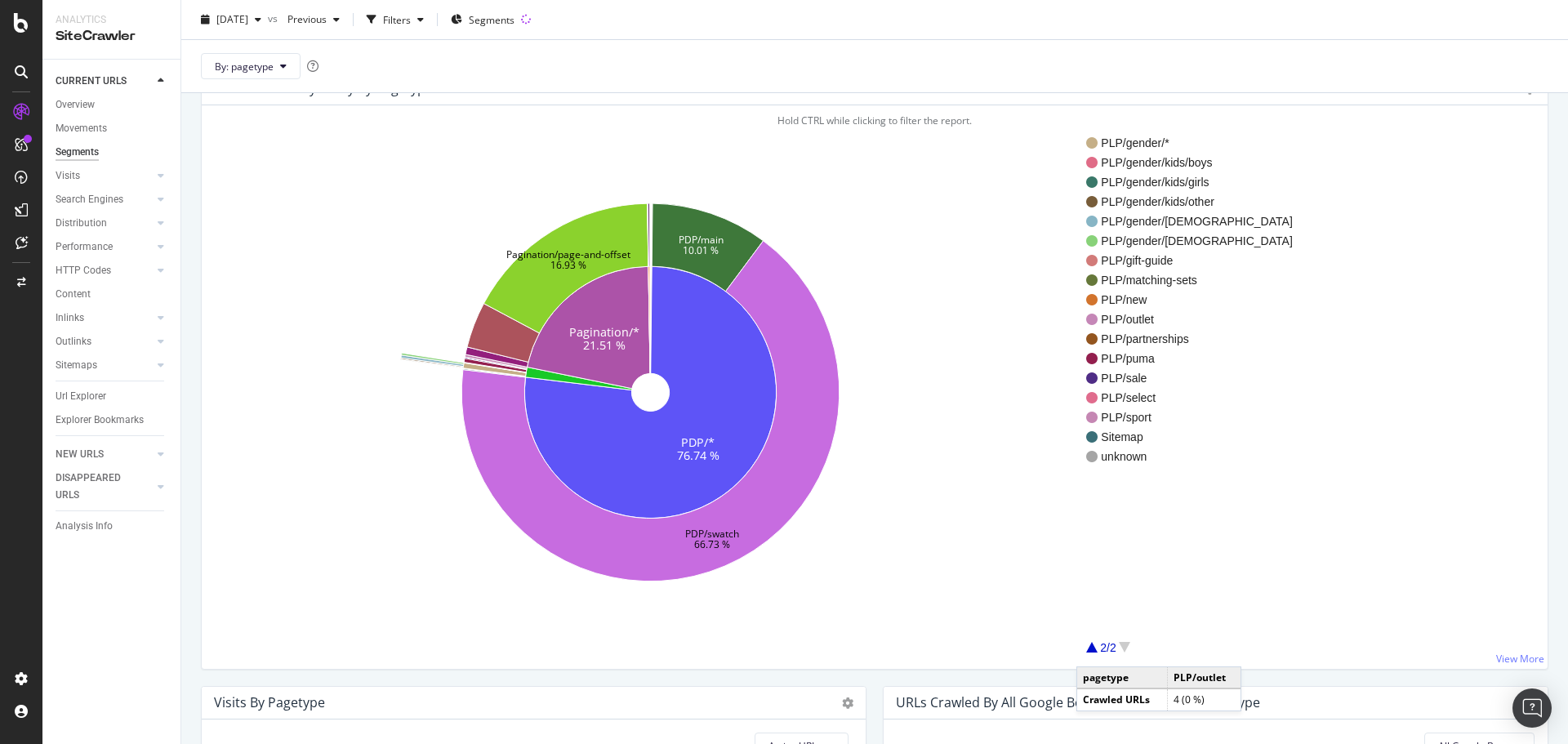
click at [1093, 650] on div at bounding box center [1092, 647] width 11 height 10
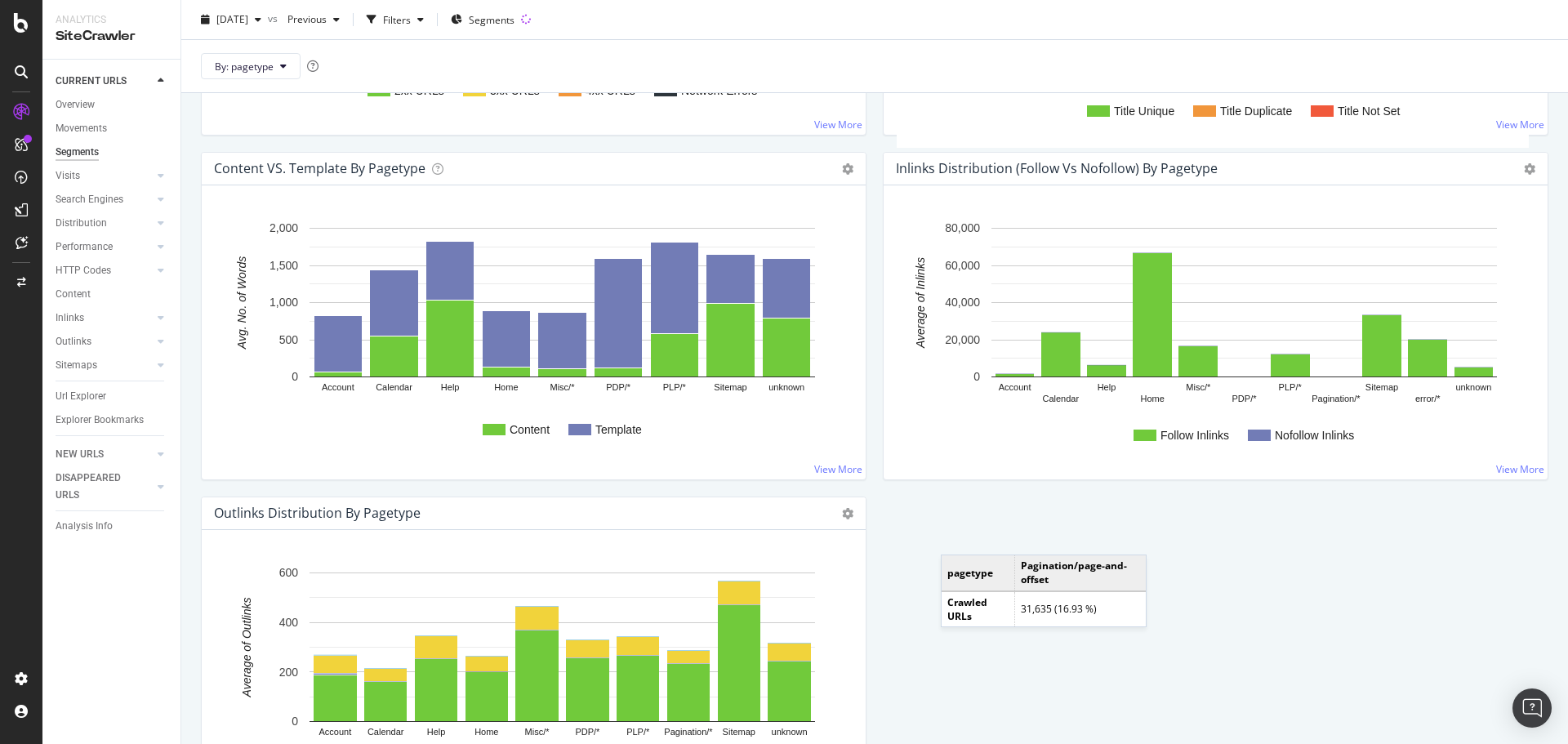
scroll to position [1804, 0]
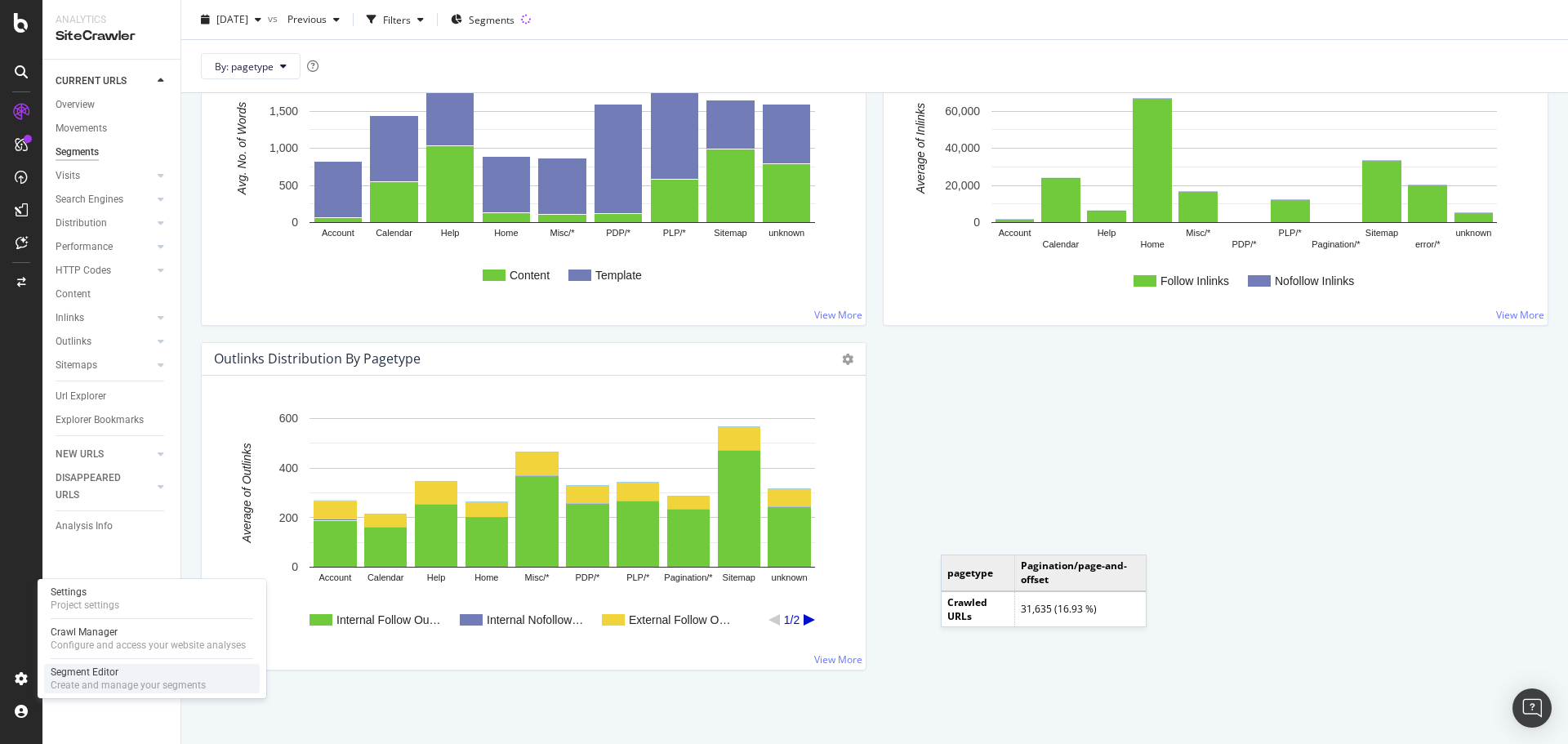
click at [69, 671] on div "Segment Editor" at bounding box center [129, 672] width 155 height 13
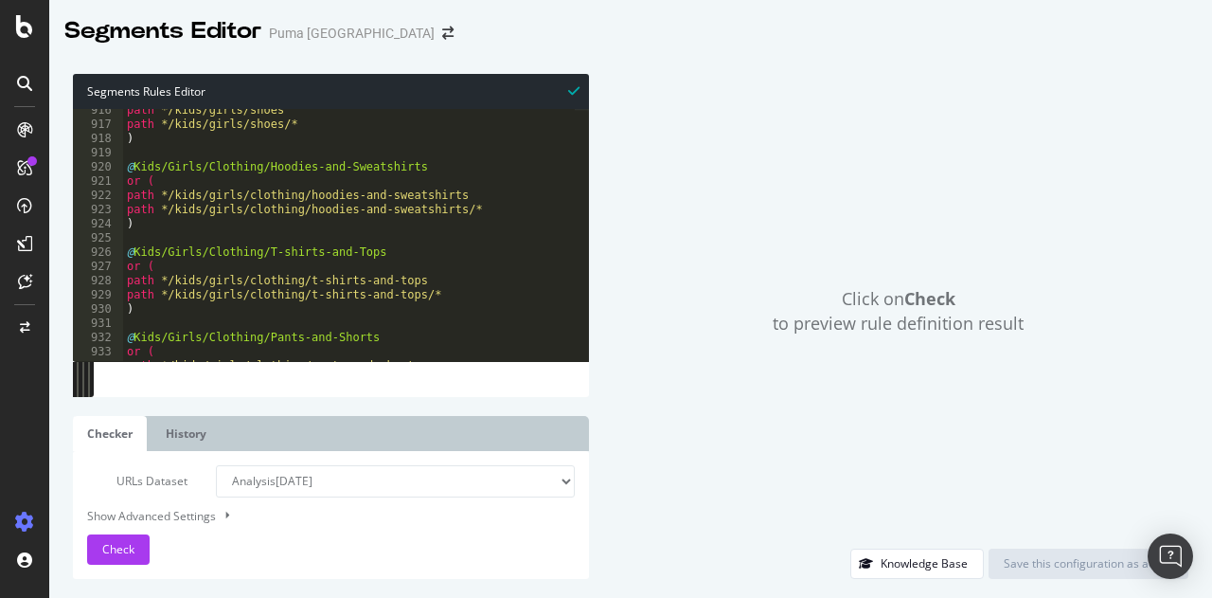
scroll to position [13005, 0]
